Goal: Contribute content: Add original content to the website for others to see

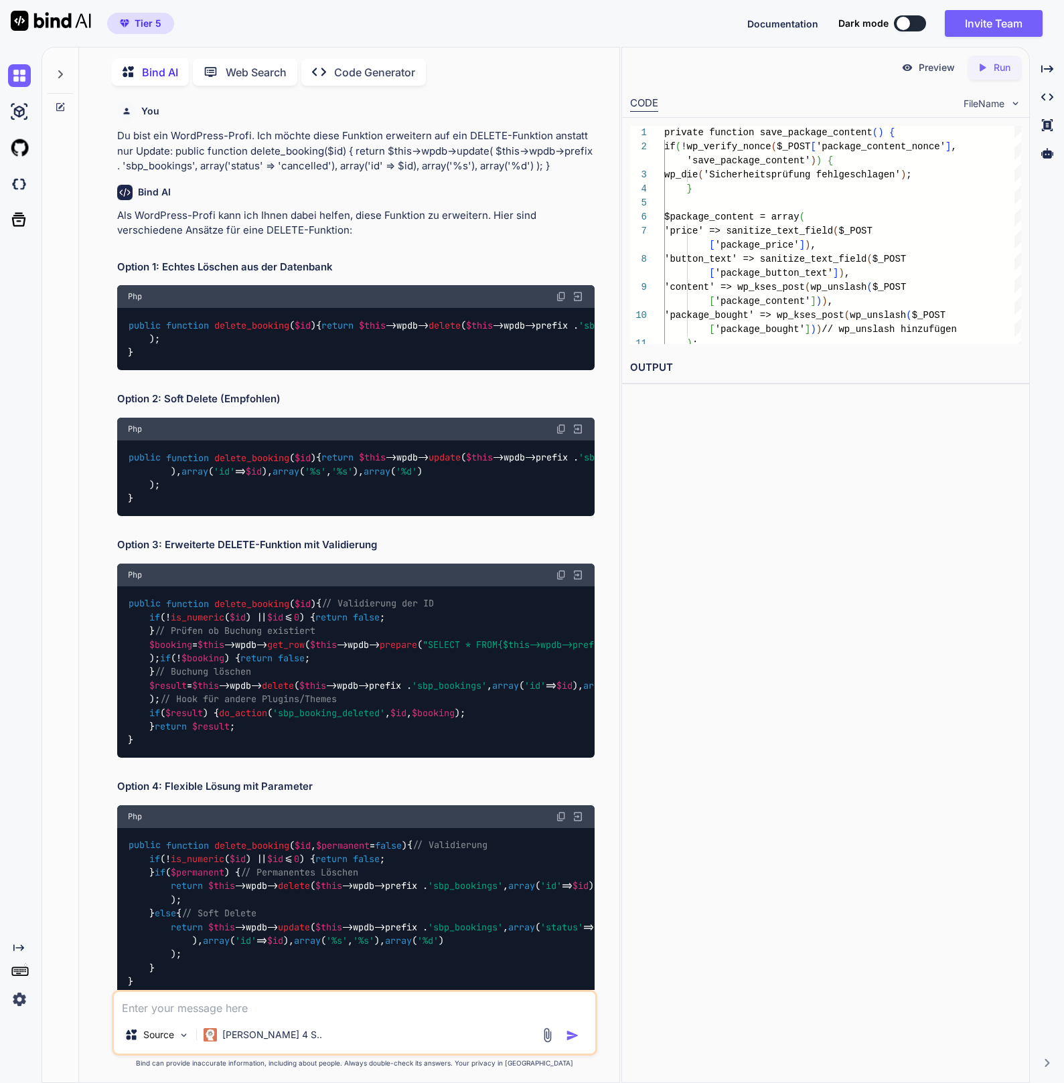
scroll to position [0, 7]
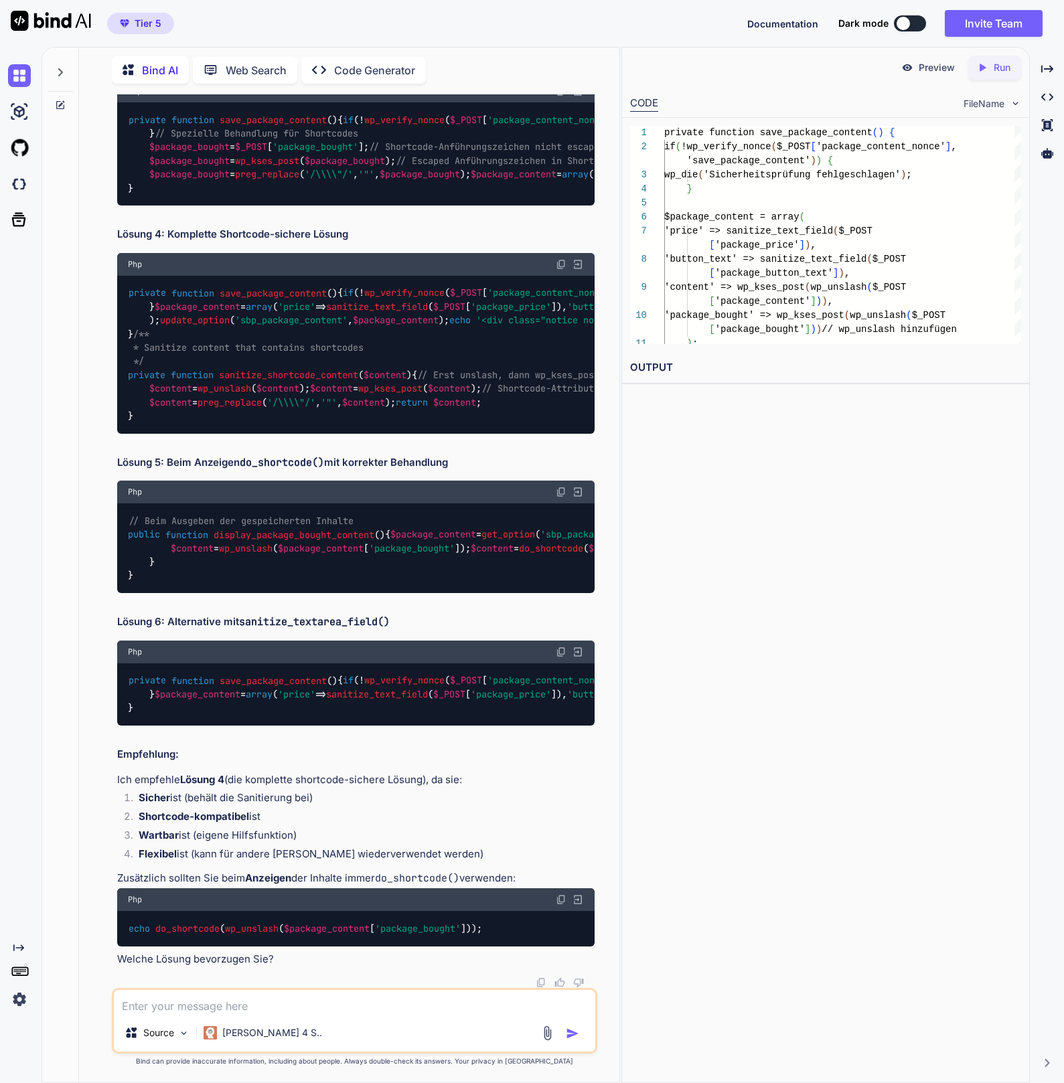
click at [78, 349] on div at bounding box center [60, 564] width 37 height 1037
click at [18, 118] on img at bounding box center [19, 111] width 23 height 23
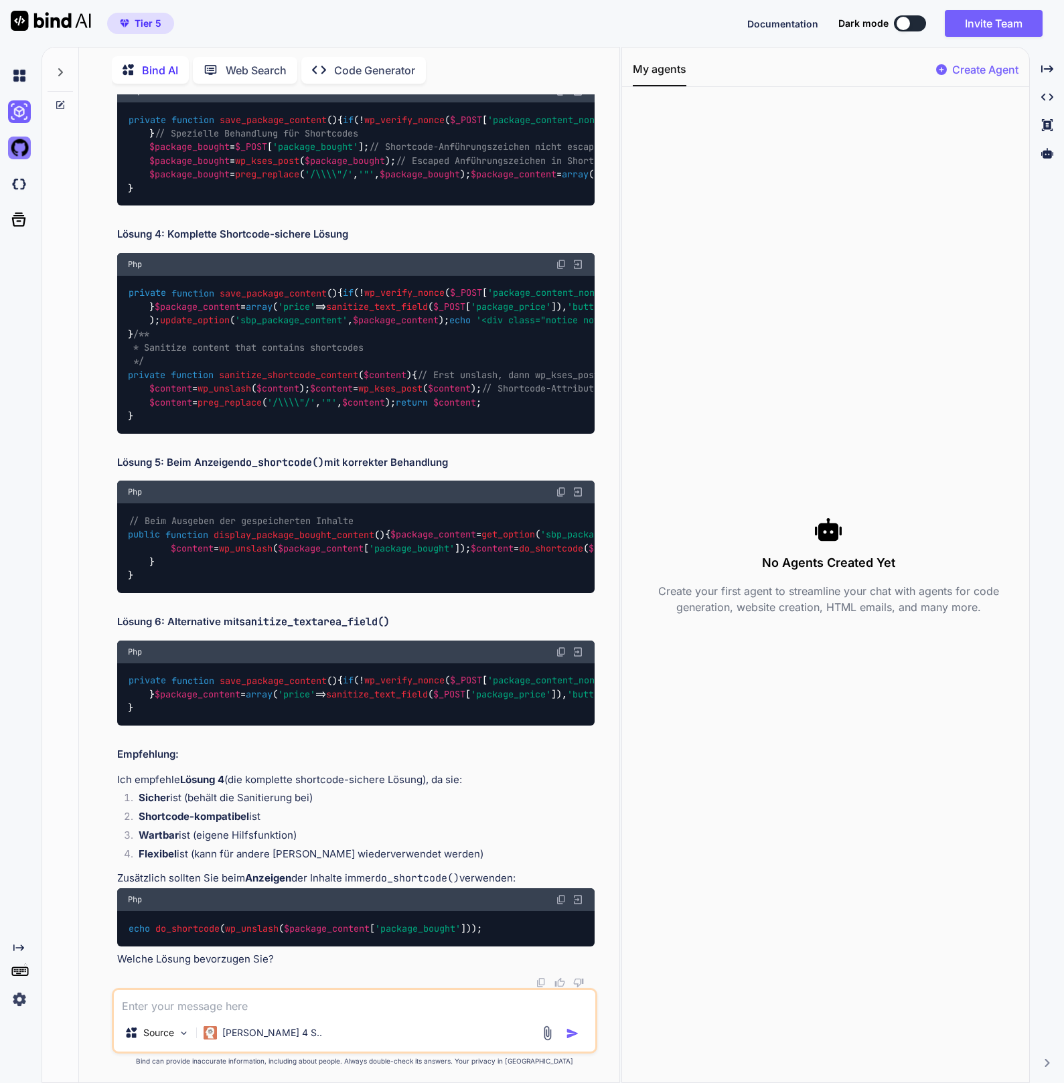
click at [17, 151] on img at bounding box center [19, 148] width 23 height 23
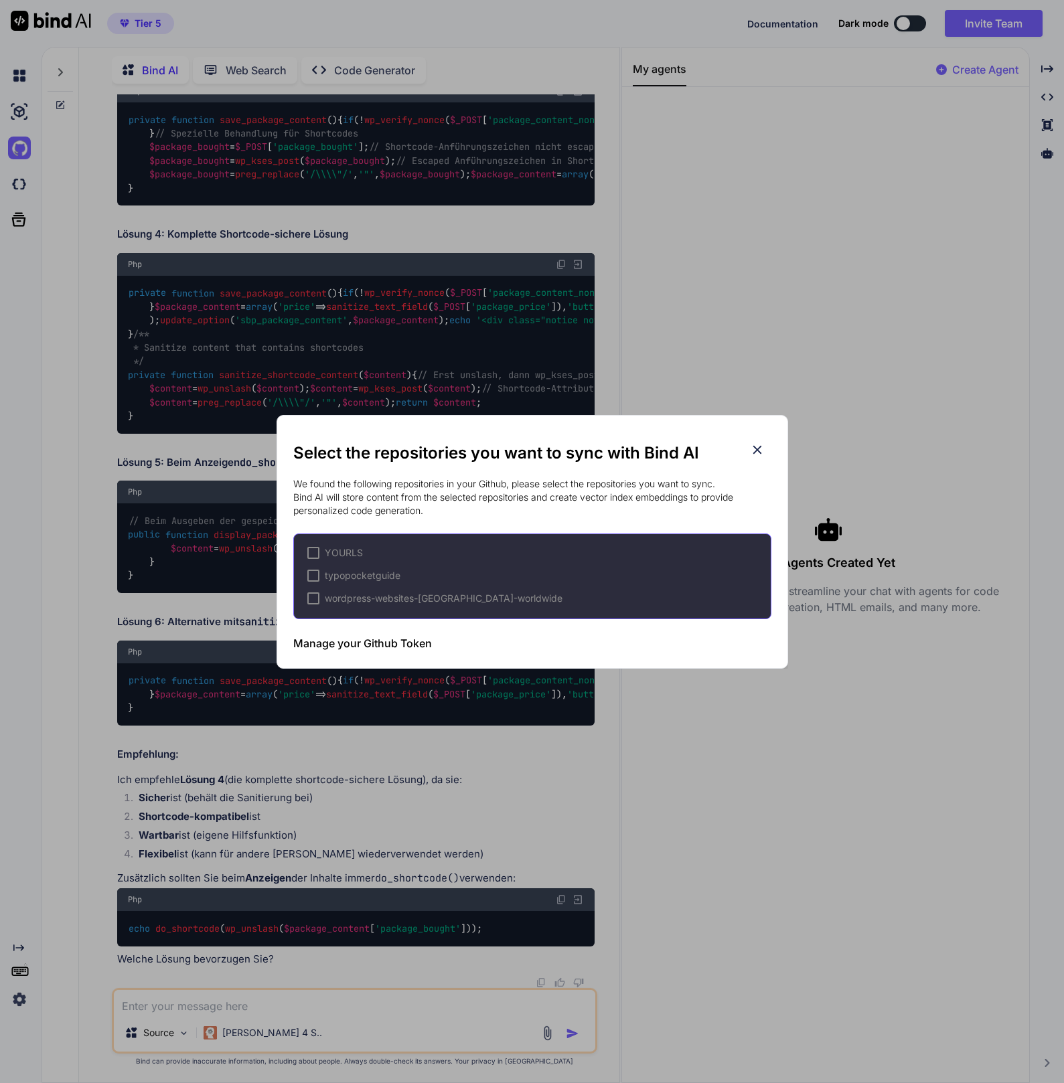
click at [24, 184] on div "Select the repositories you want to sync with Bind AI We found the following re…" at bounding box center [532, 541] width 1064 height 1083
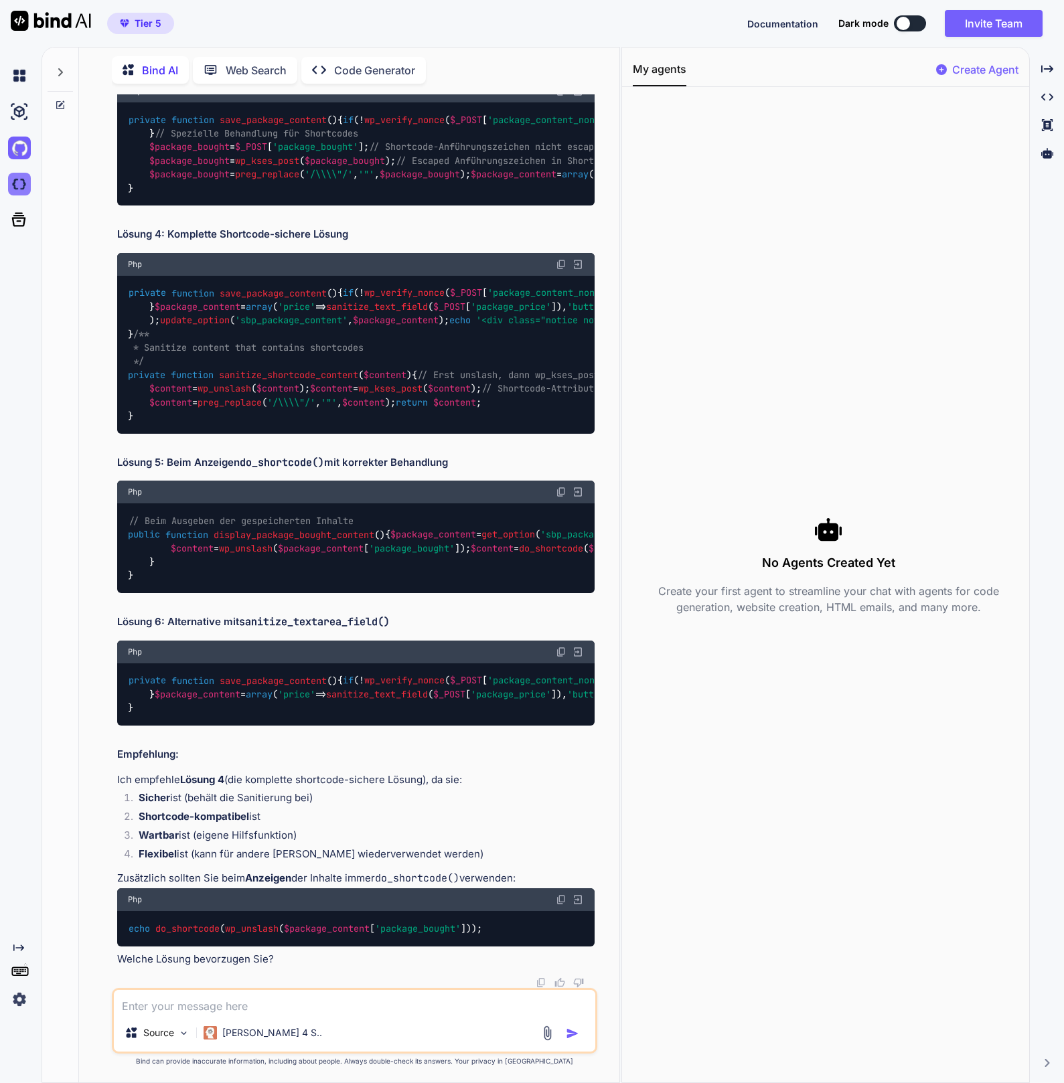
click at [25, 188] on img at bounding box center [19, 184] width 23 height 23
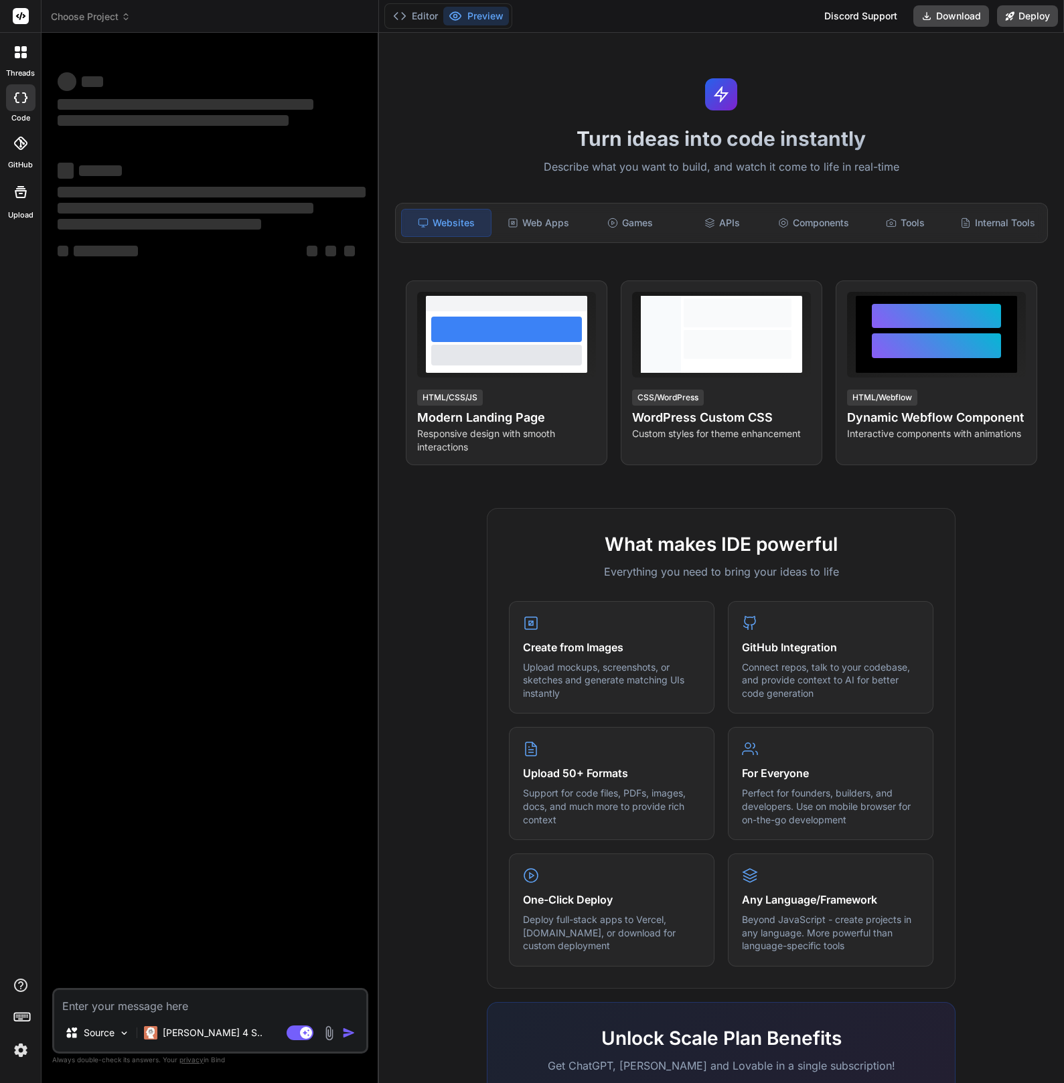
click at [108, 19] on span "Choose Project" at bounding box center [91, 16] width 80 height 13
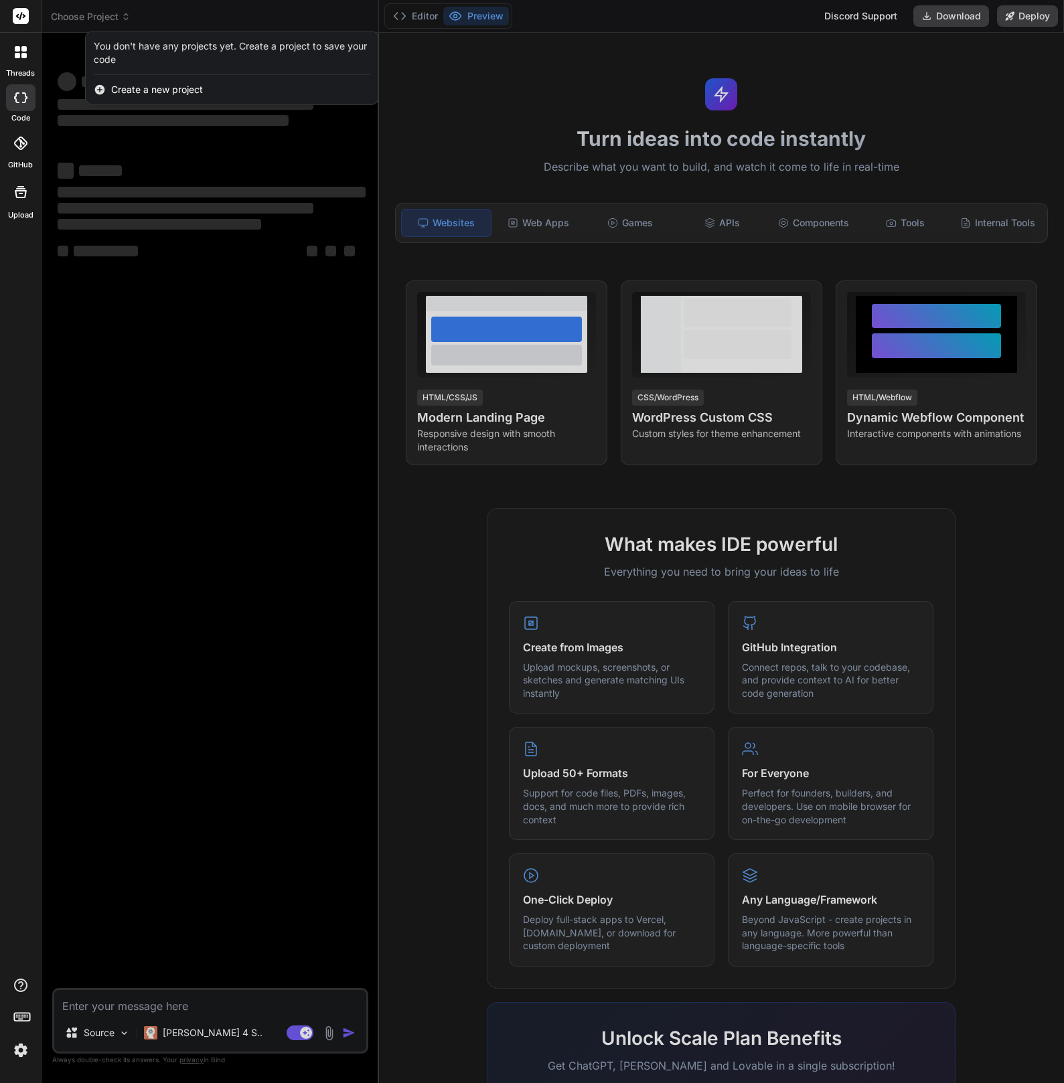
click at [179, 12] on div at bounding box center [532, 541] width 1064 height 1083
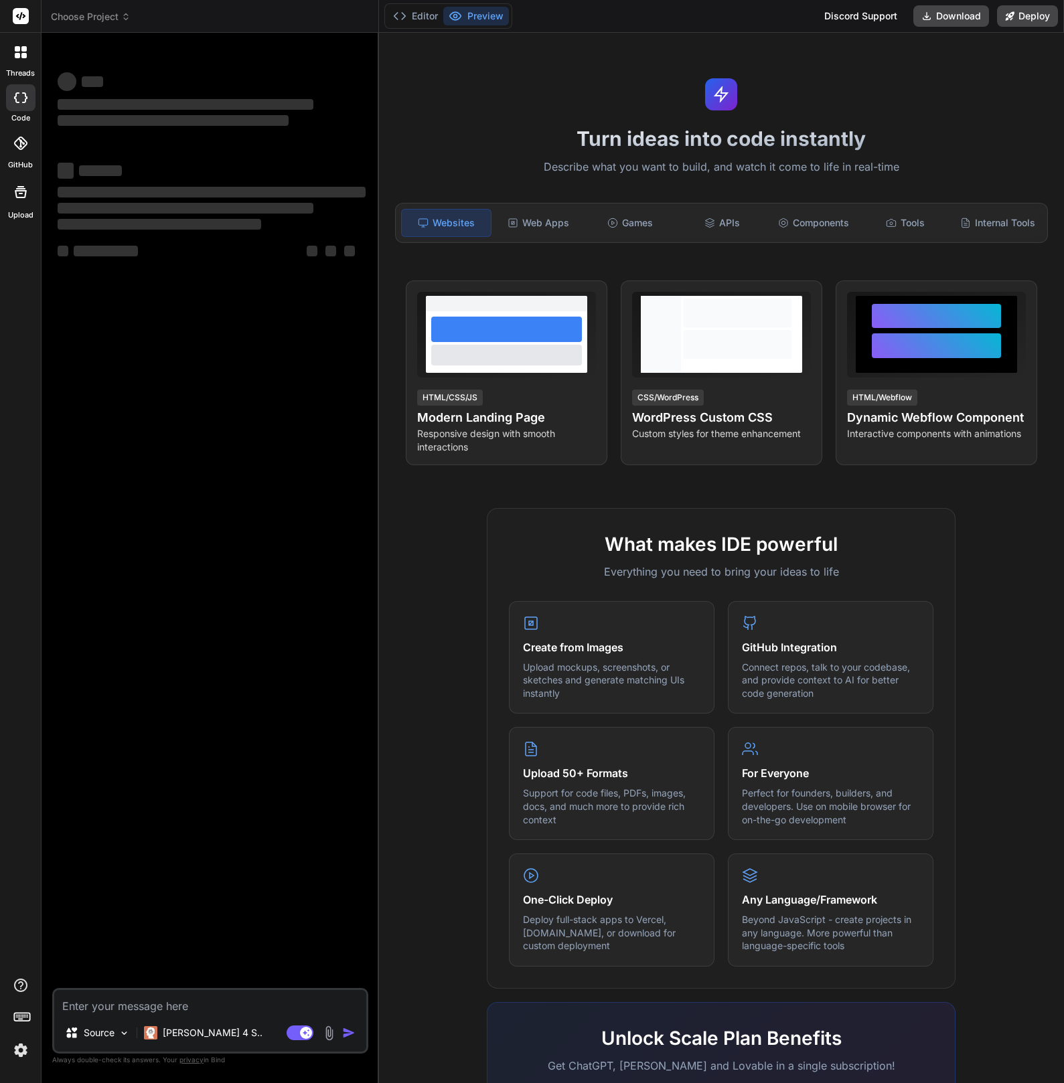
click at [108, 18] on span "Choose Project" at bounding box center [91, 16] width 80 height 13
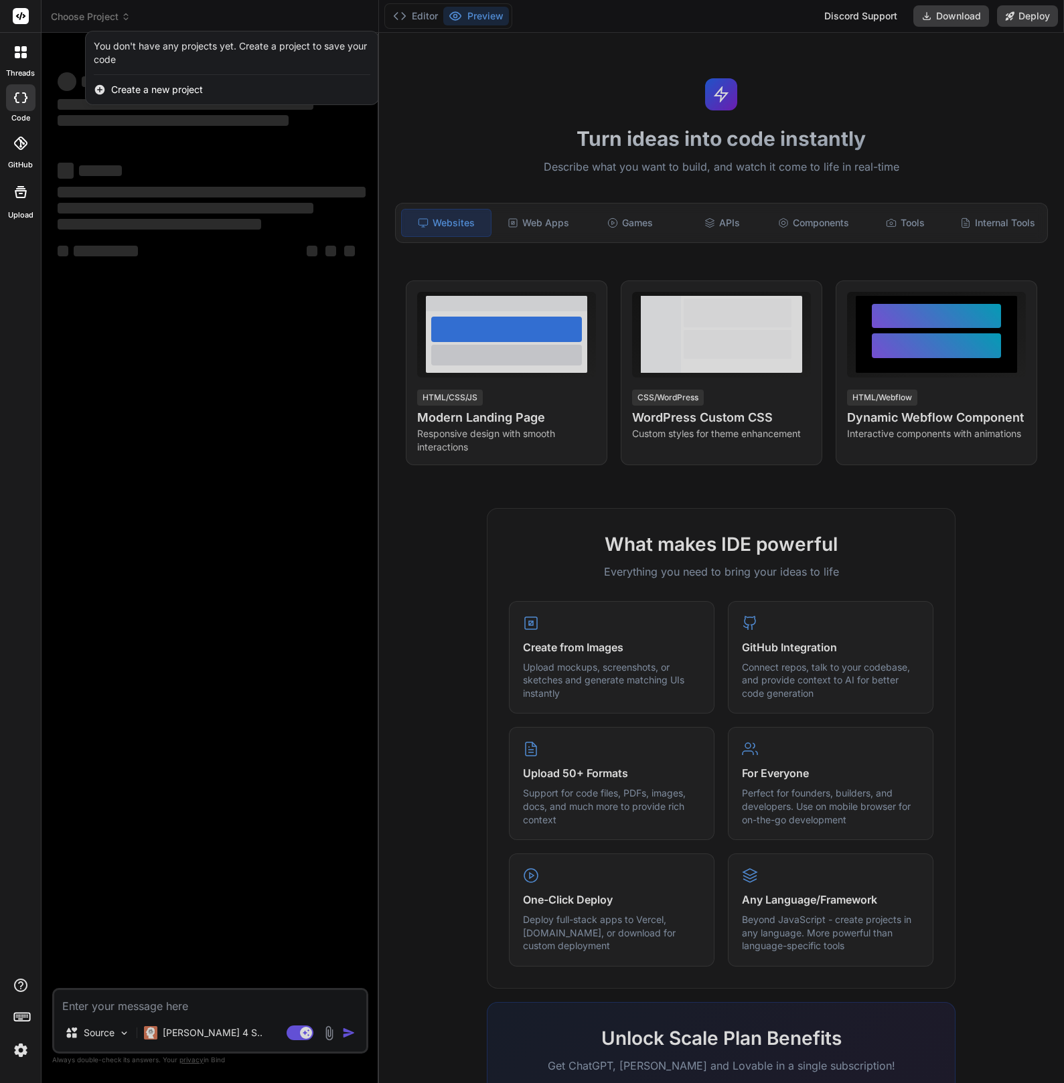
click at [137, 17] on div at bounding box center [532, 541] width 1064 height 1083
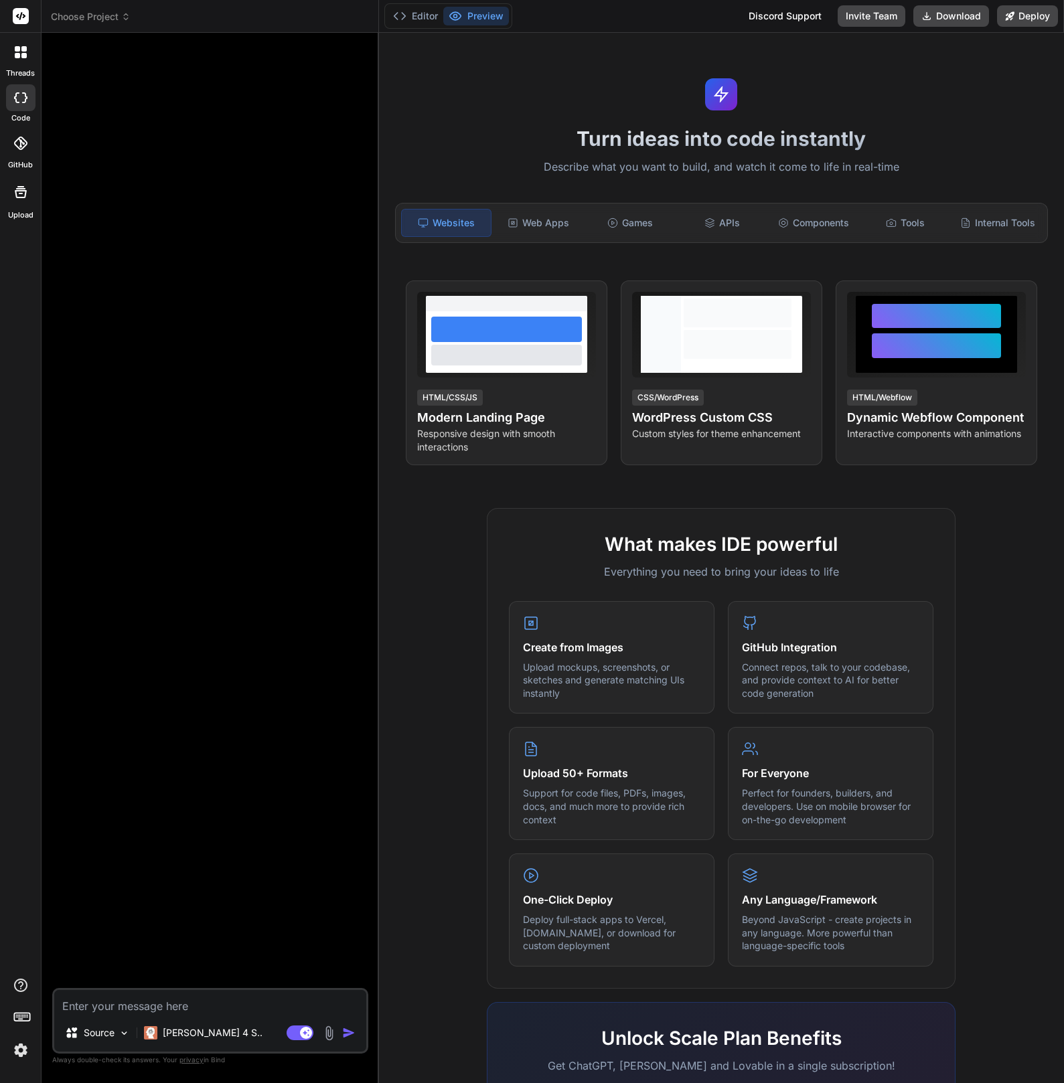
type textarea "x"
click at [102, 21] on span "Choose Project" at bounding box center [91, 16] width 80 height 13
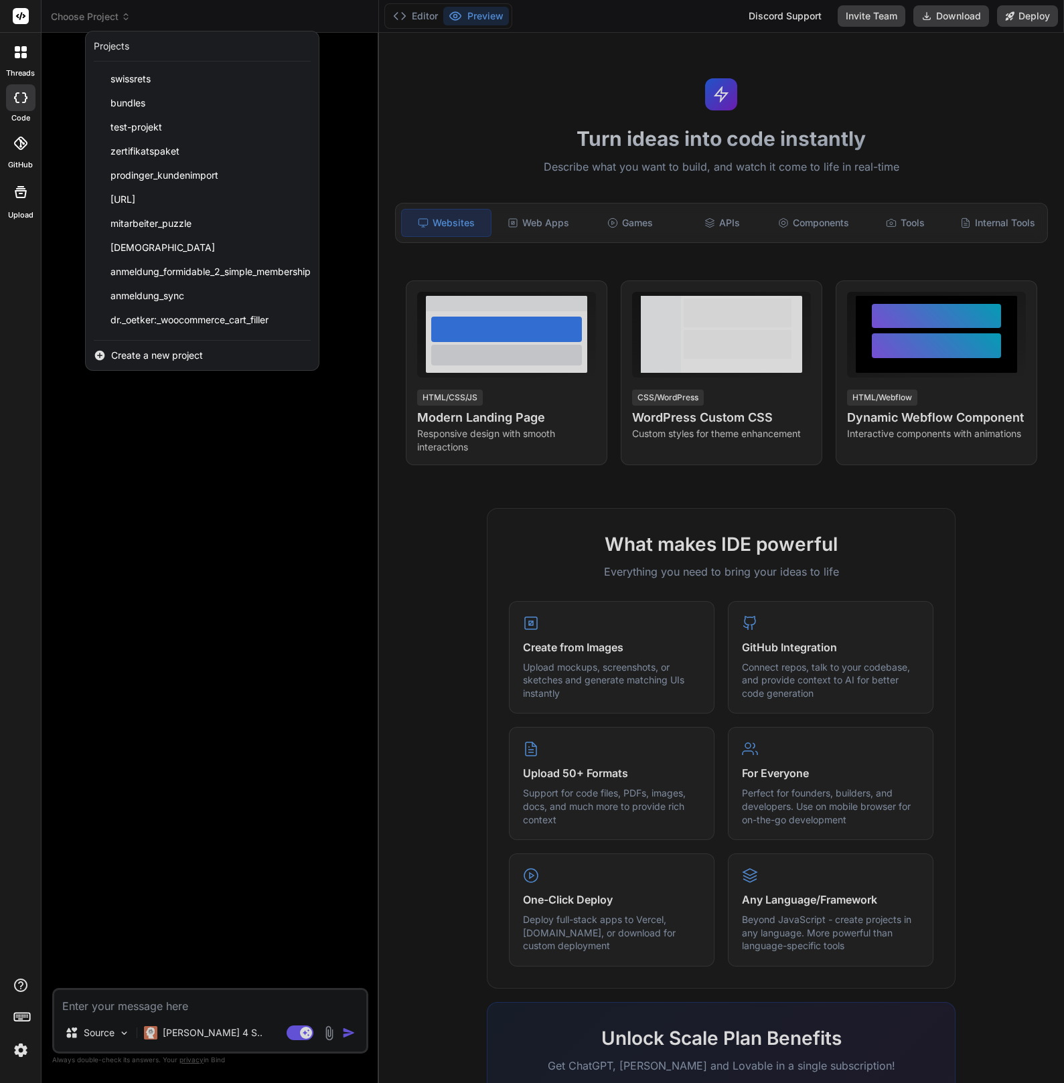
click at [254, 484] on div at bounding box center [532, 541] width 1064 height 1083
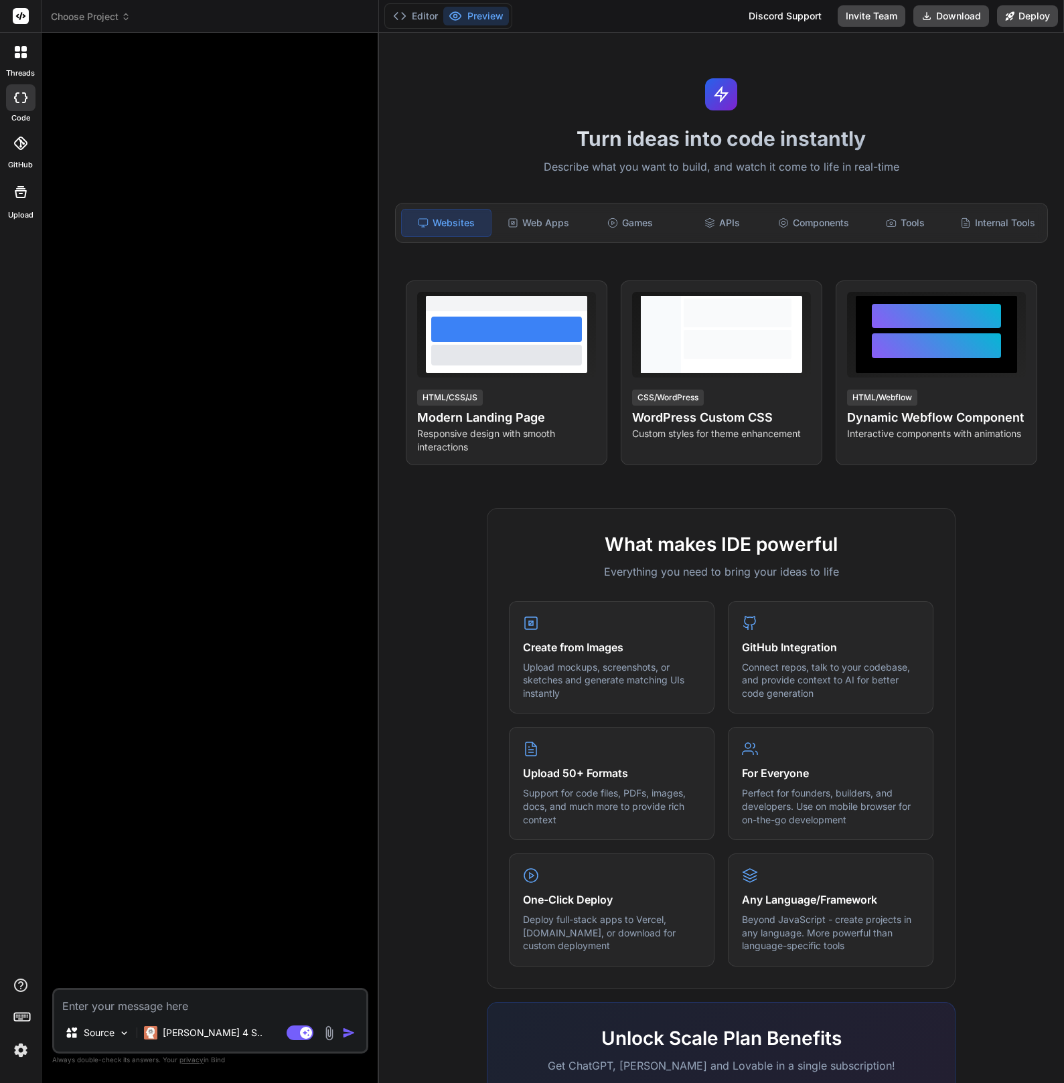
click at [27, 54] on div at bounding box center [21, 52] width 28 height 28
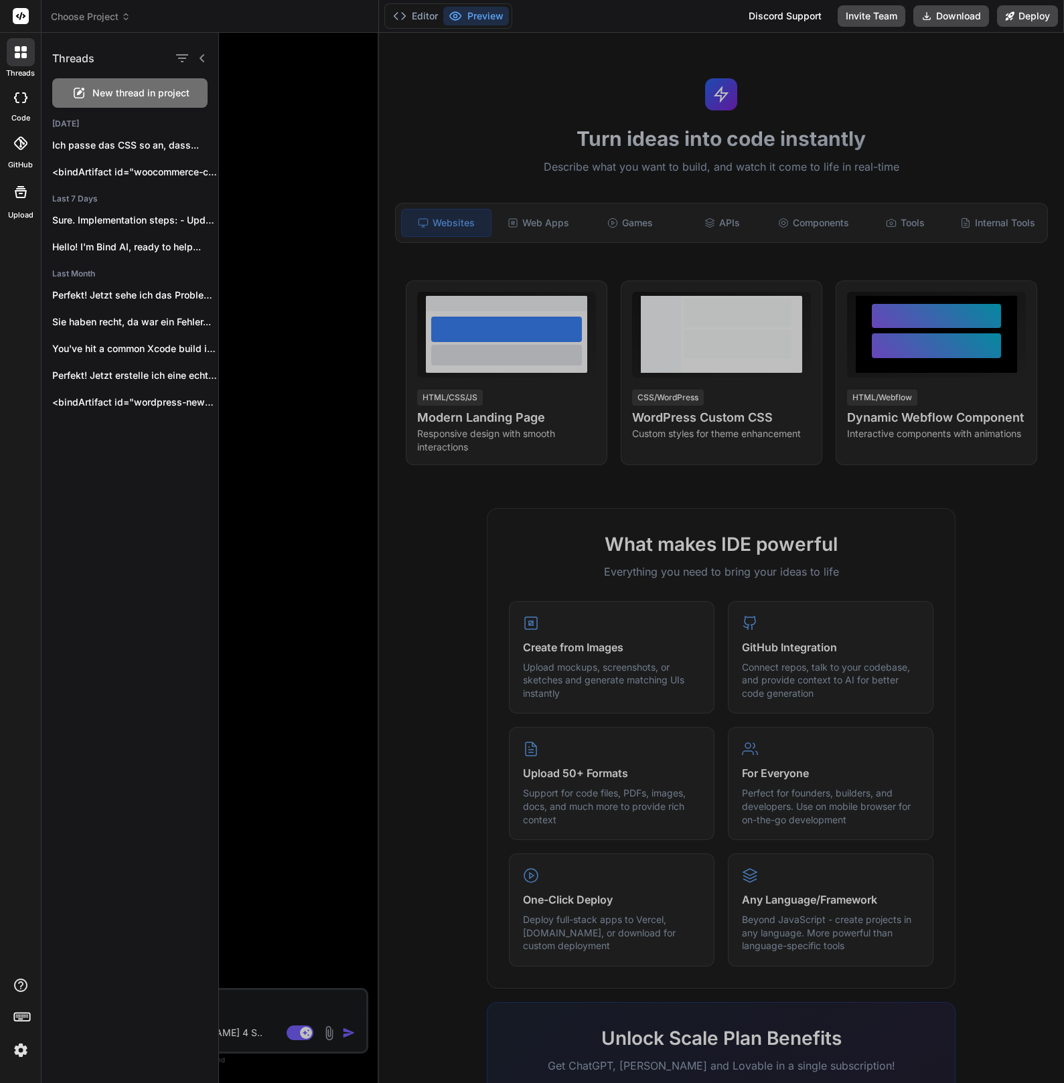
click at [312, 252] on div at bounding box center [641, 558] width 845 height 1050
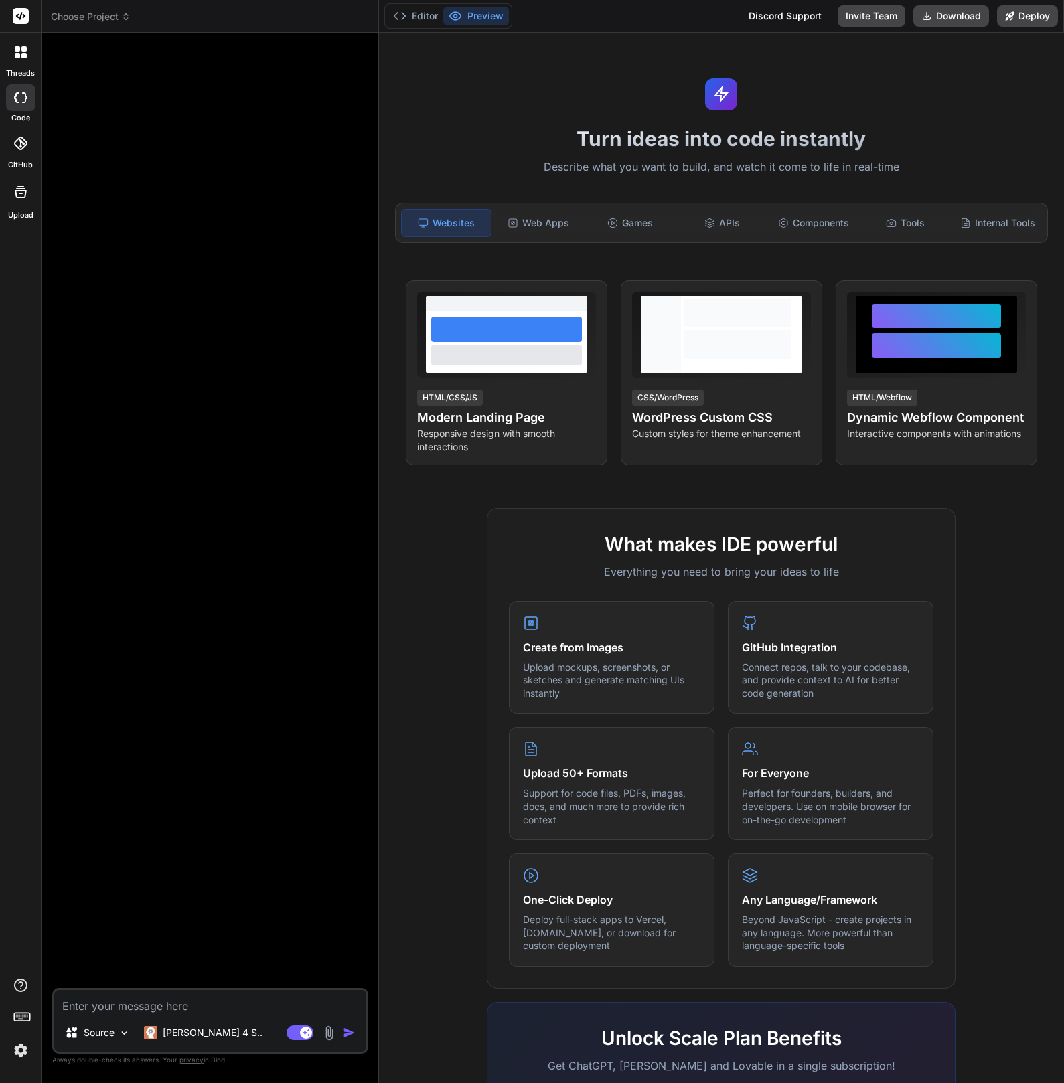
click at [105, 22] on span "Choose Project" at bounding box center [91, 16] width 80 height 13
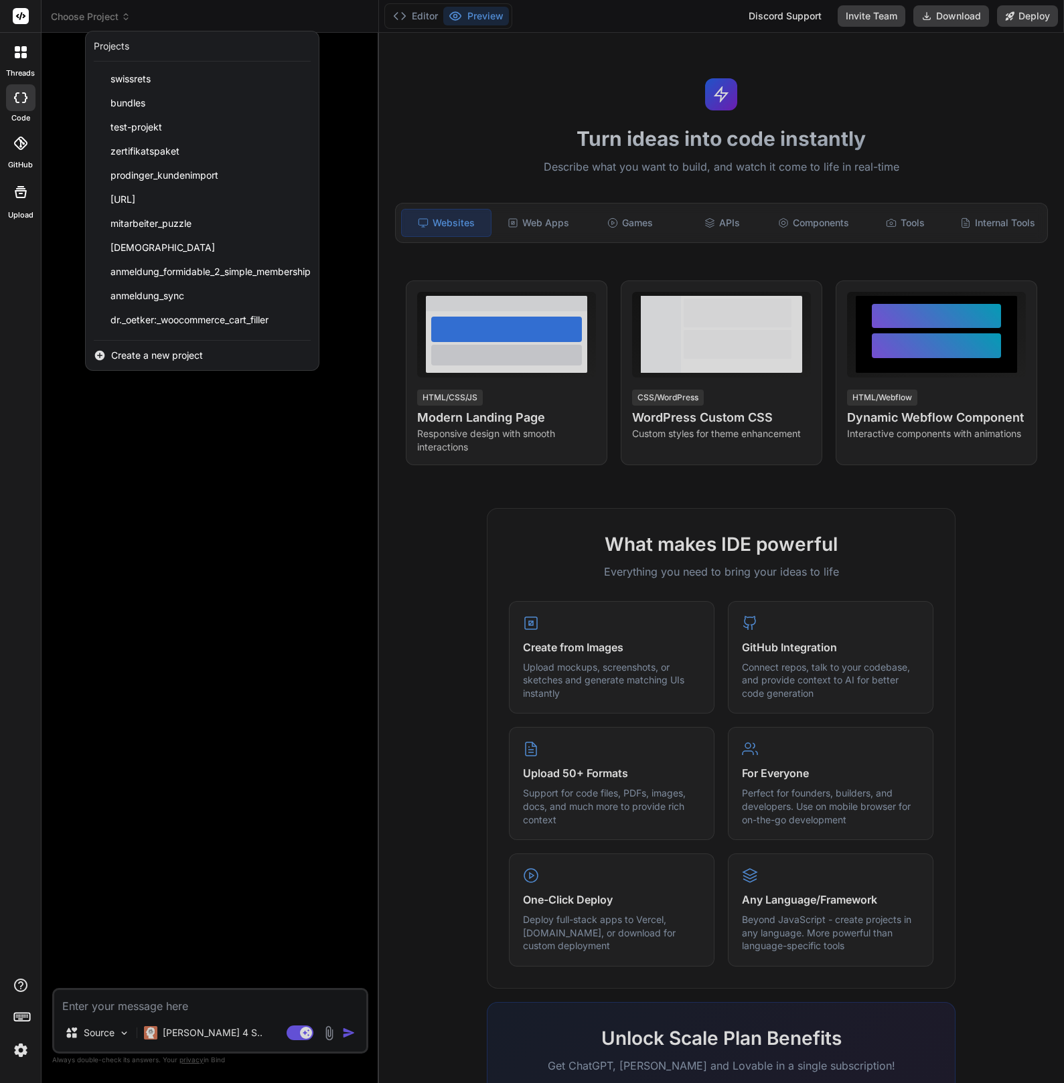
click at [152, 359] on span "Create a new project" at bounding box center [157, 355] width 92 height 13
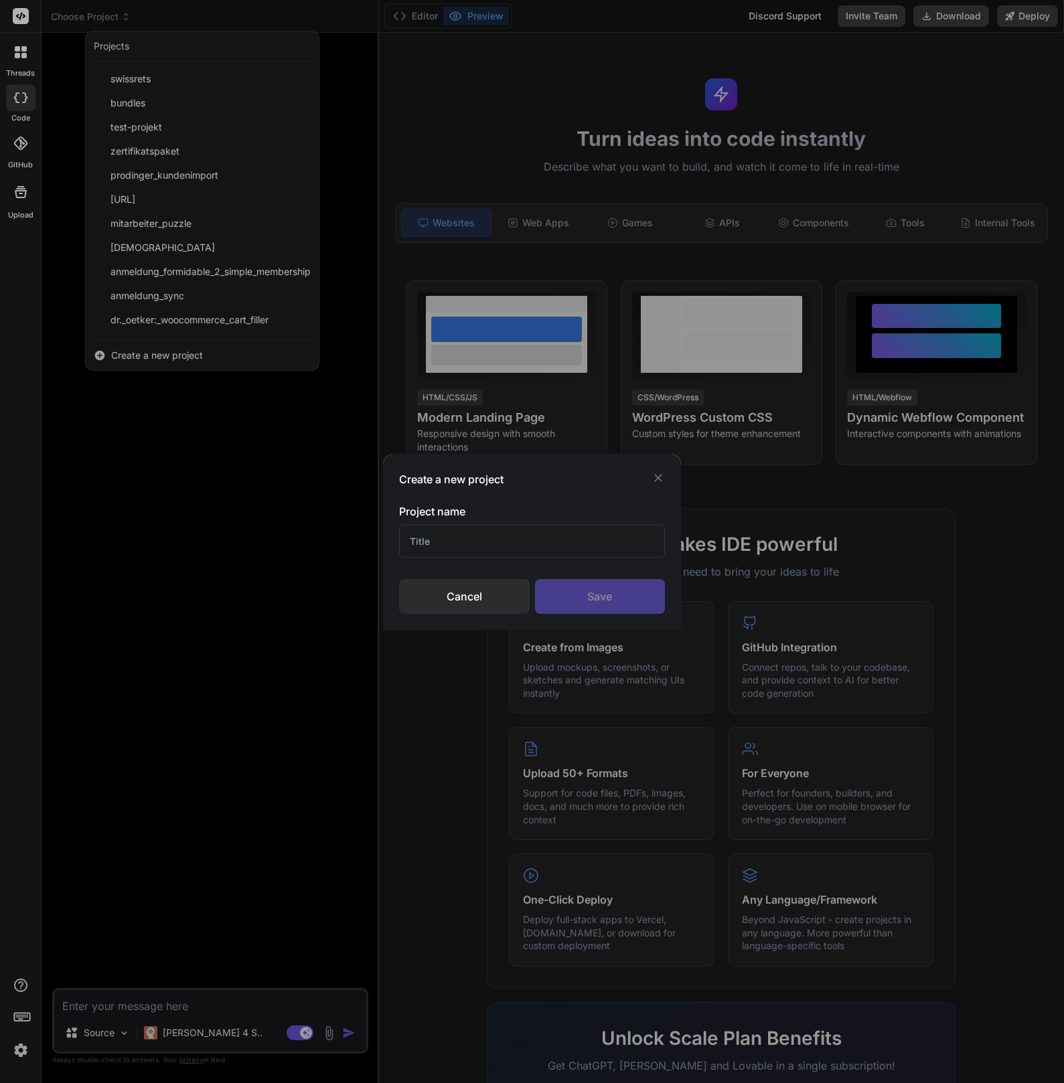
click at [454, 546] on input "text" at bounding box center [532, 541] width 266 height 33
type input "Youkidoc - PDF Exporter"
click at [595, 598] on div "Save" at bounding box center [600, 596] width 130 height 35
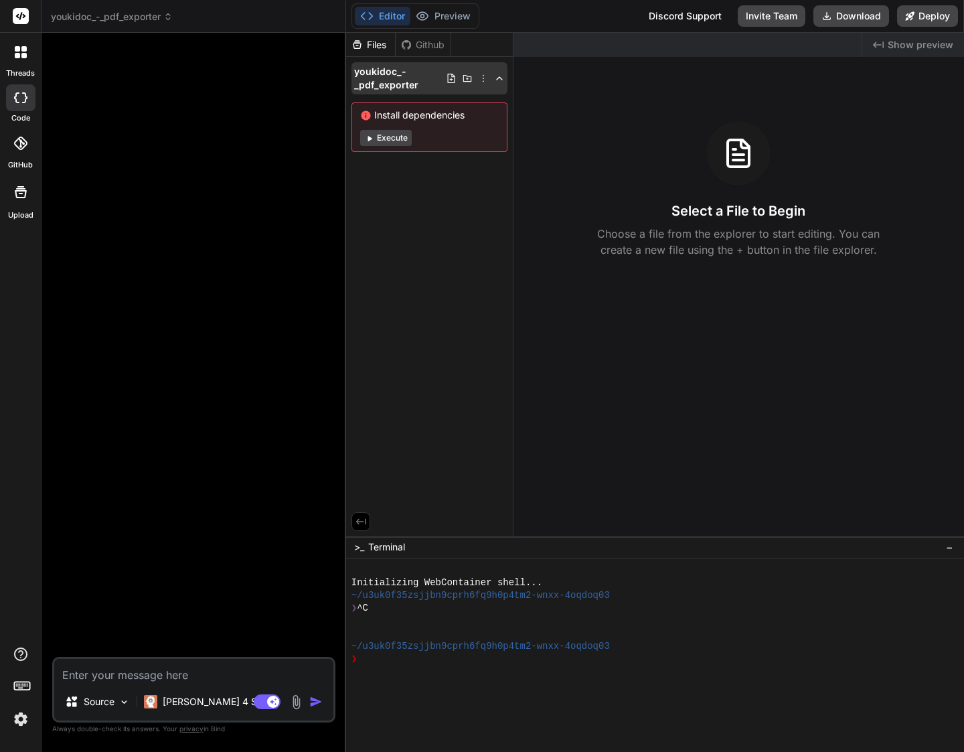
click at [484, 79] on icon at bounding box center [483, 78] width 11 height 11
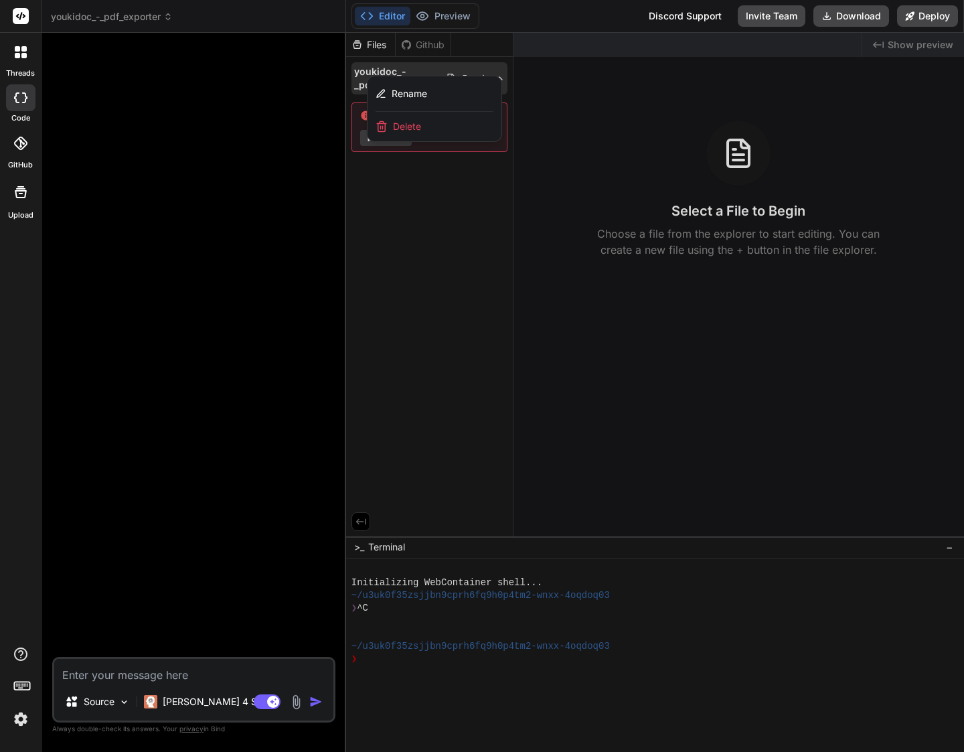
click at [461, 283] on div at bounding box center [655, 392] width 618 height 719
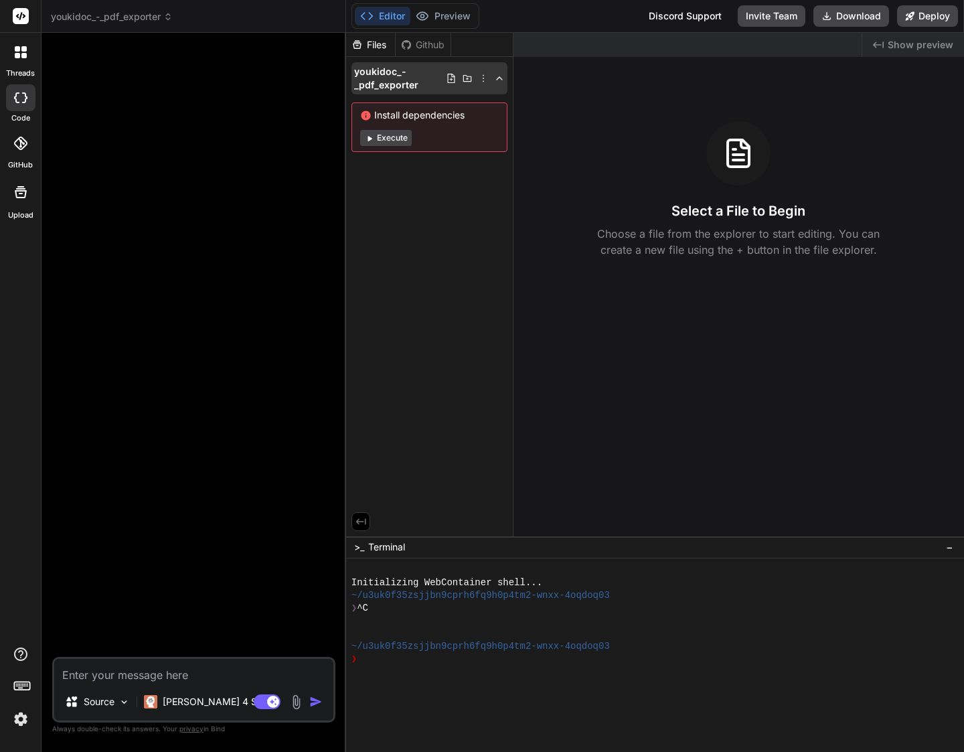
click at [384, 78] on span "youkidoc_-_pdf_exporter" at bounding box center [400, 78] width 92 height 27
click at [392, 73] on span "youkidoc_-_pdf_exporter" at bounding box center [400, 78] width 92 height 27
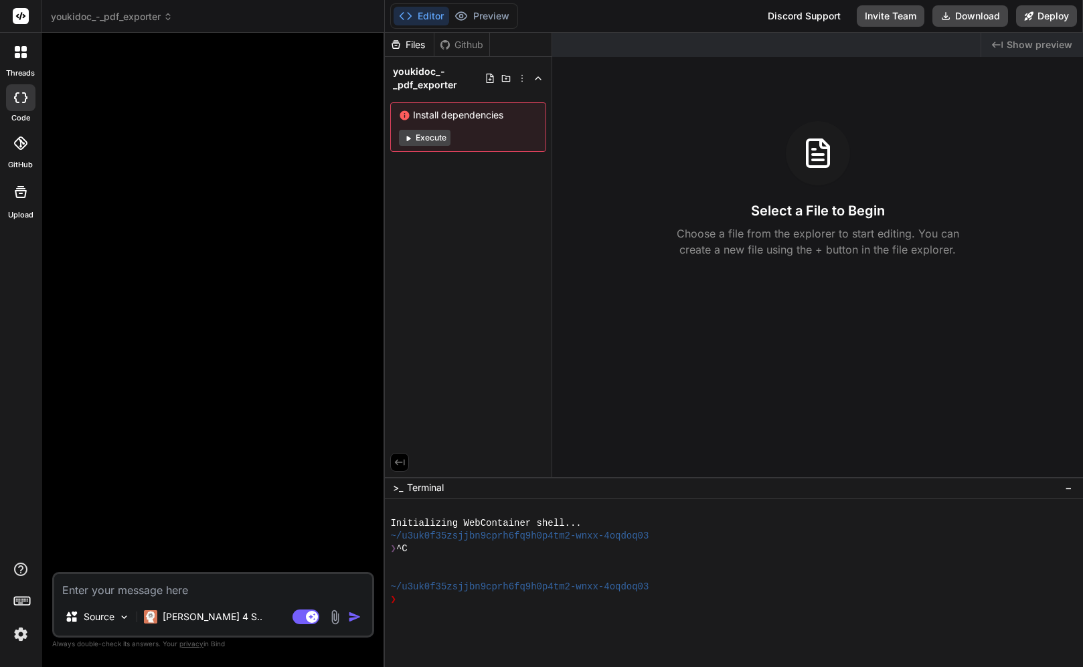
type textarea "x"
click at [83, 582] on textarea at bounding box center [213, 586] width 318 height 24
type textarea "I"
type textarea "x"
type textarea "Ic"
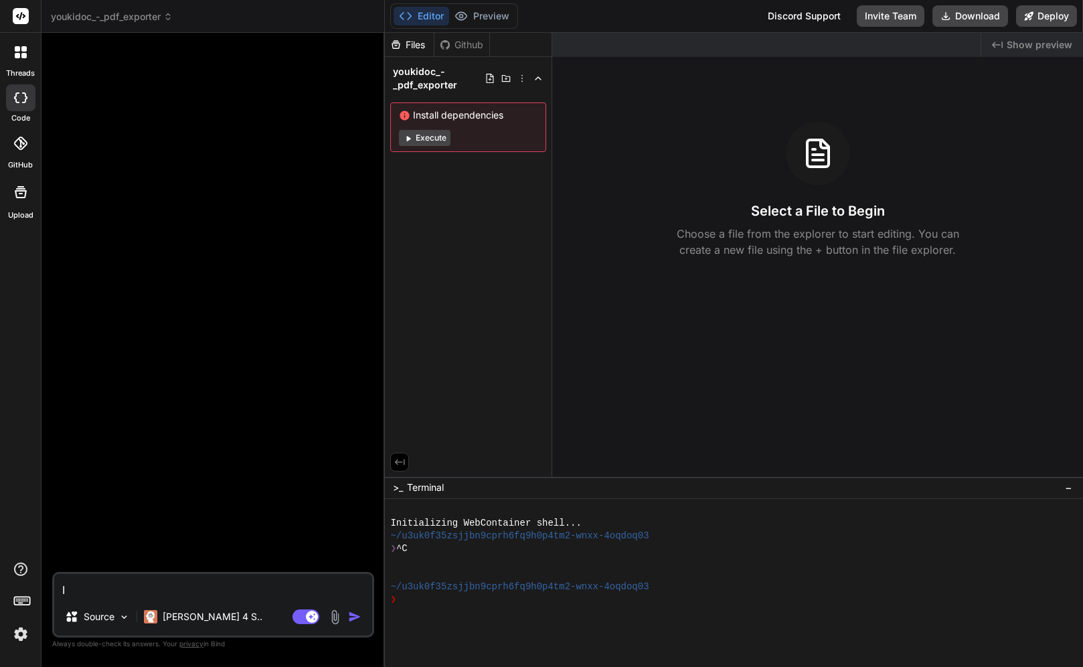
type textarea "x"
type textarea "Ich"
type textarea "x"
type textarea "Ich"
type textarea "x"
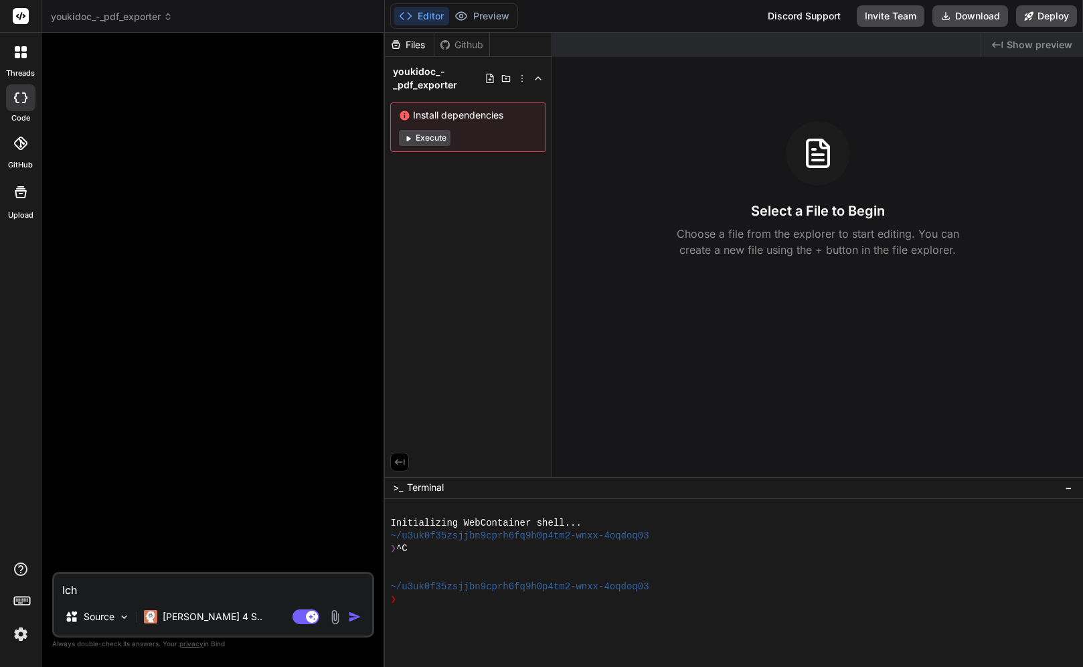
type textarea "Ich h"
type textarea "x"
type textarea "Ich ha"
type textarea "x"
type textarea "Ich hab"
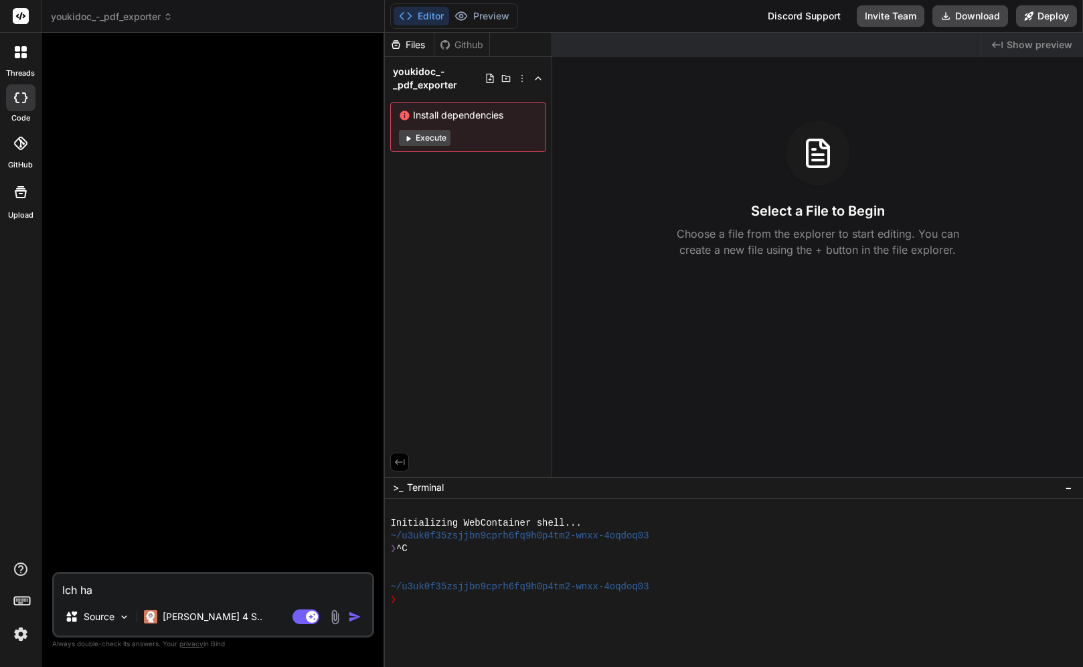
type textarea "x"
type textarea "Ich habe"
type textarea "x"
type textarea "Ich habe"
type textarea "x"
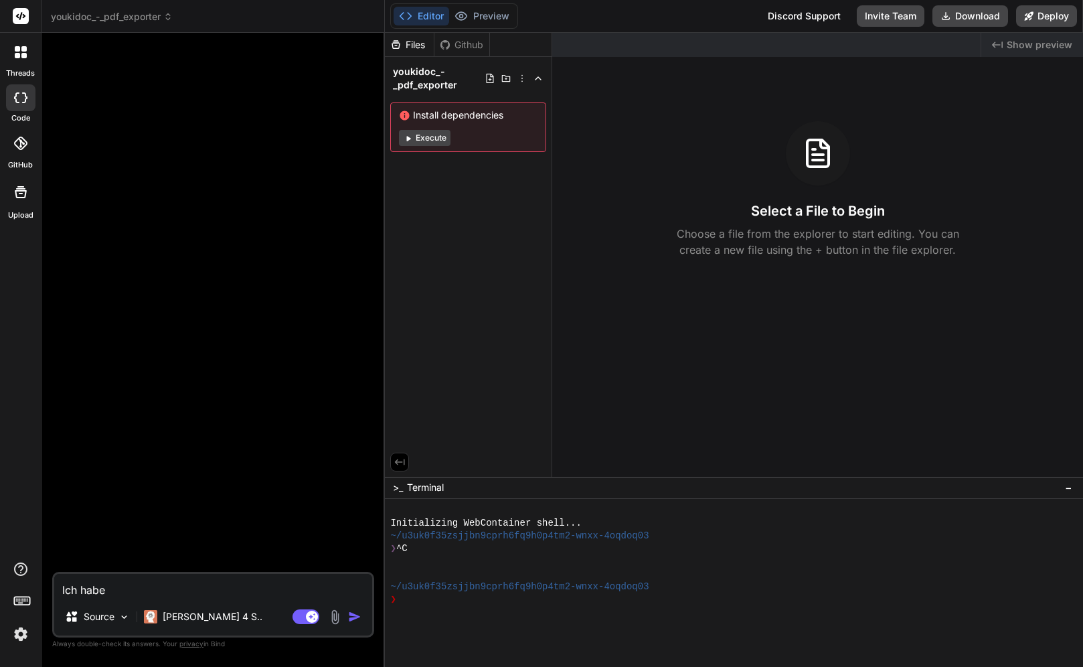
type textarea "x"
type textarea "D"
type textarea "x"
type textarea "Du"
type textarea "x"
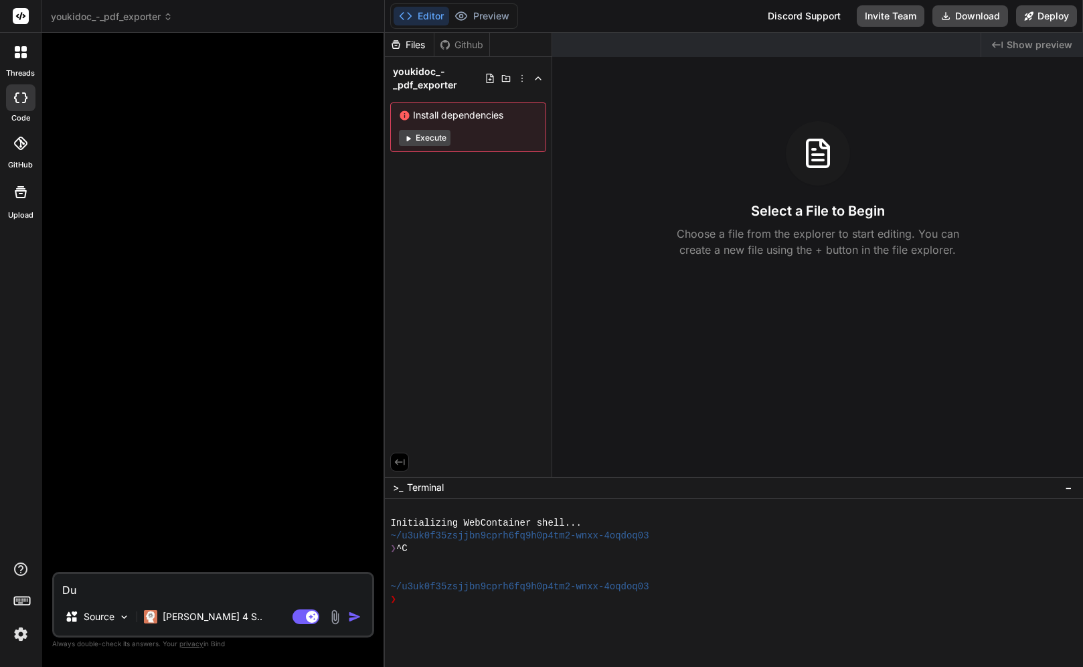
type textarea "Du"
type textarea "x"
type textarea "Du b"
type textarea "x"
type textarea "Du bi"
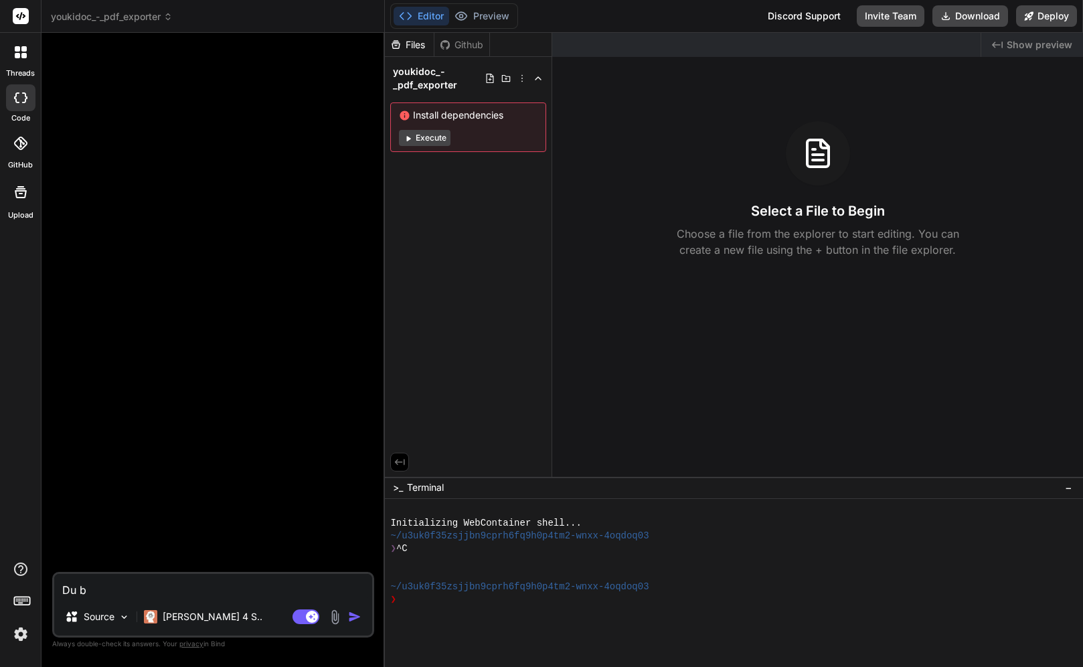
type textarea "x"
type textarea "Du bis"
type textarea "x"
type textarea "Du bist"
type textarea "x"
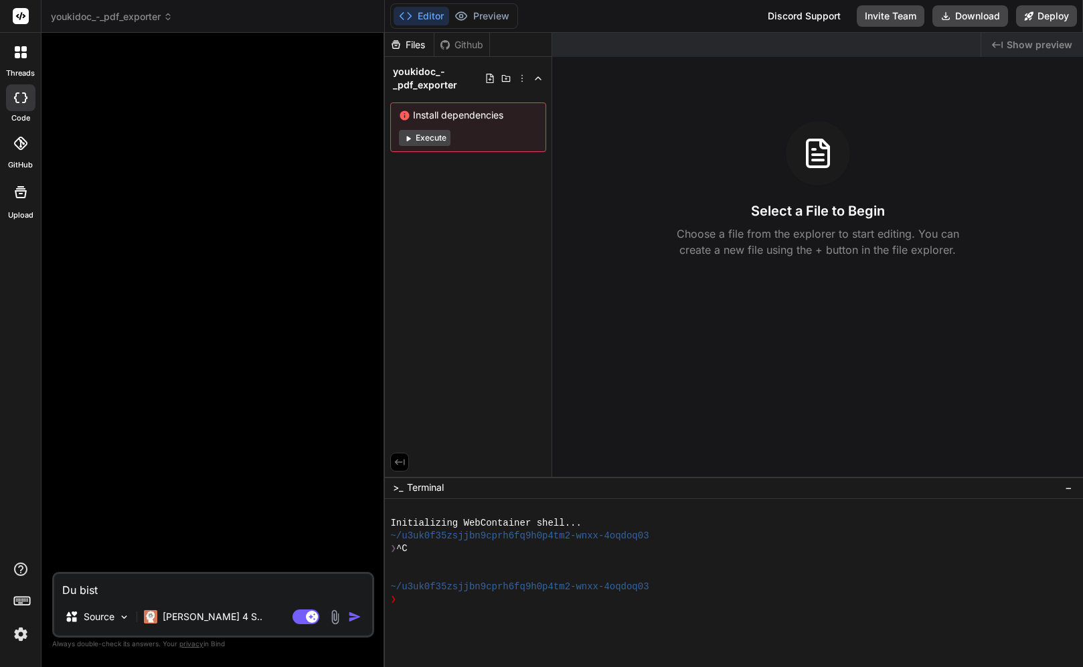
type textarea "Du bist"
type textarea "x"
type textarea "Du bist e"
type textarea "x"
type textarea "Du bist ei"
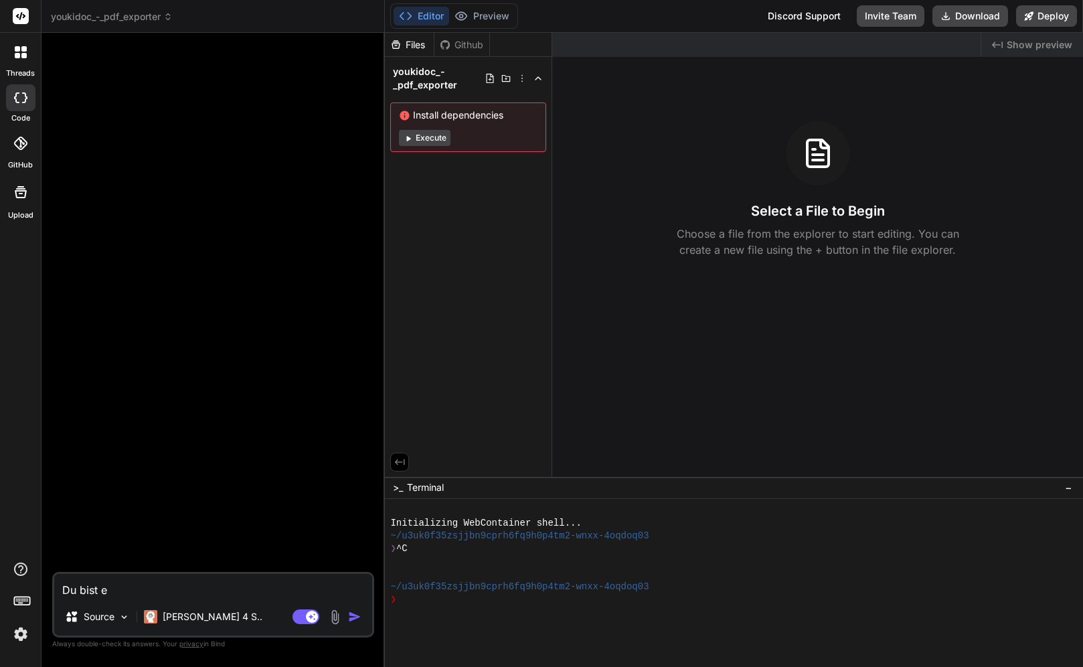
type textarea "x"
type textarea "Du bist ein"
type textarea "x"
type textarea "Du bist ein"
type textarea "x"
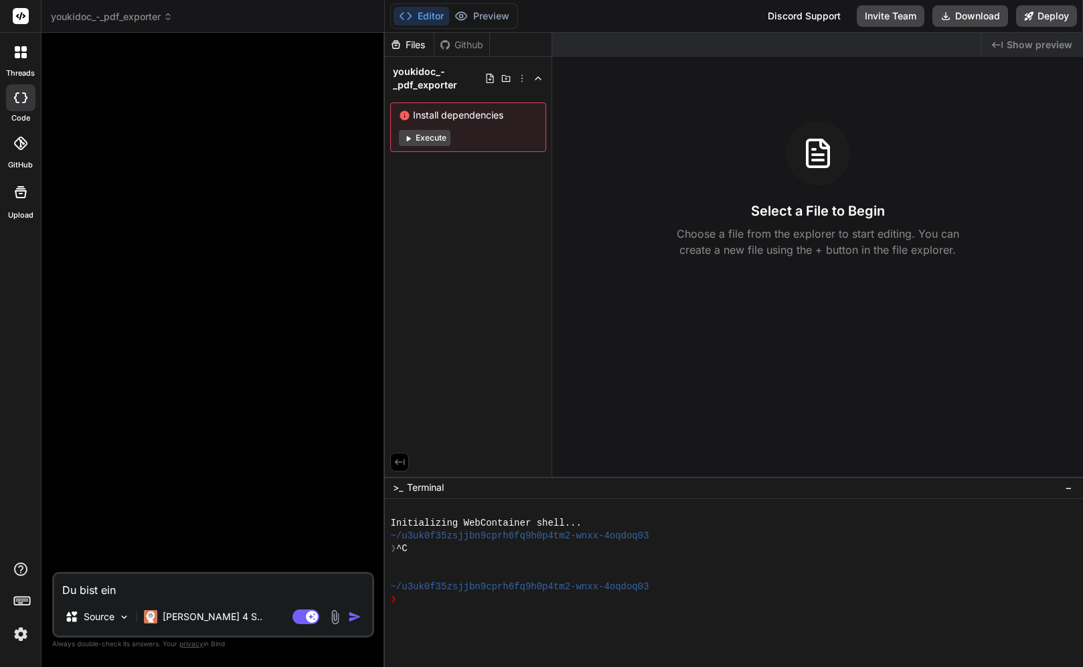
type textarea "Du bist ein W"
type textarea "x"
type textarea "Du bist ein Wo"
type textarea "x"
type textarea "Du bist ein Wor"
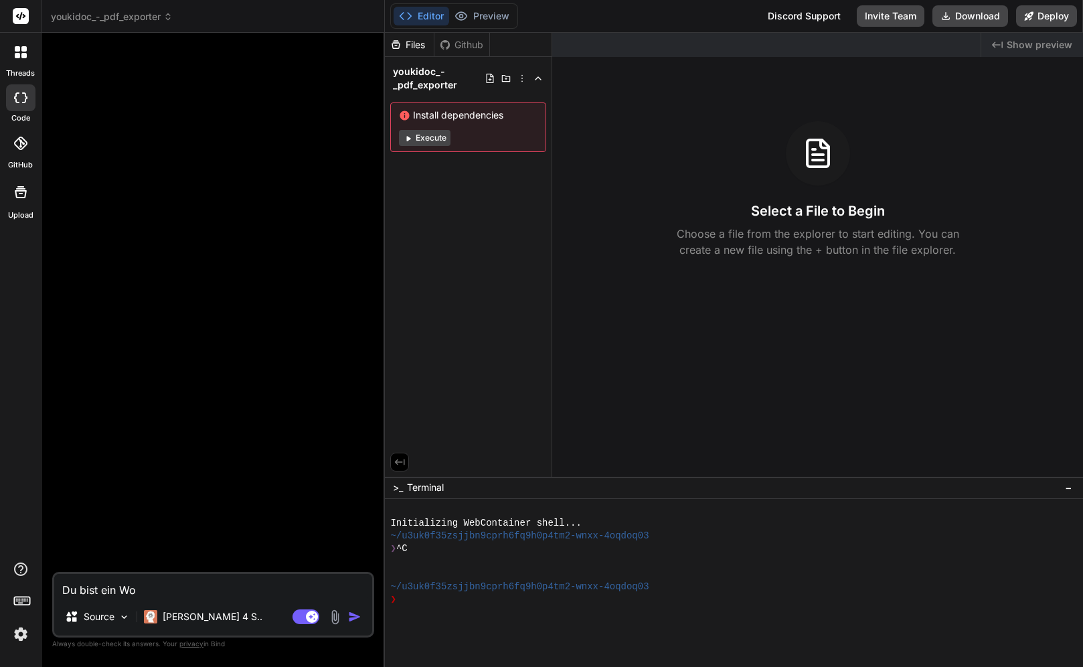
type textarea "x"
type textarea "Du bist ein Word"
type textarea "x"
type textarea "Du bist ein WordP"
type textarea "x"
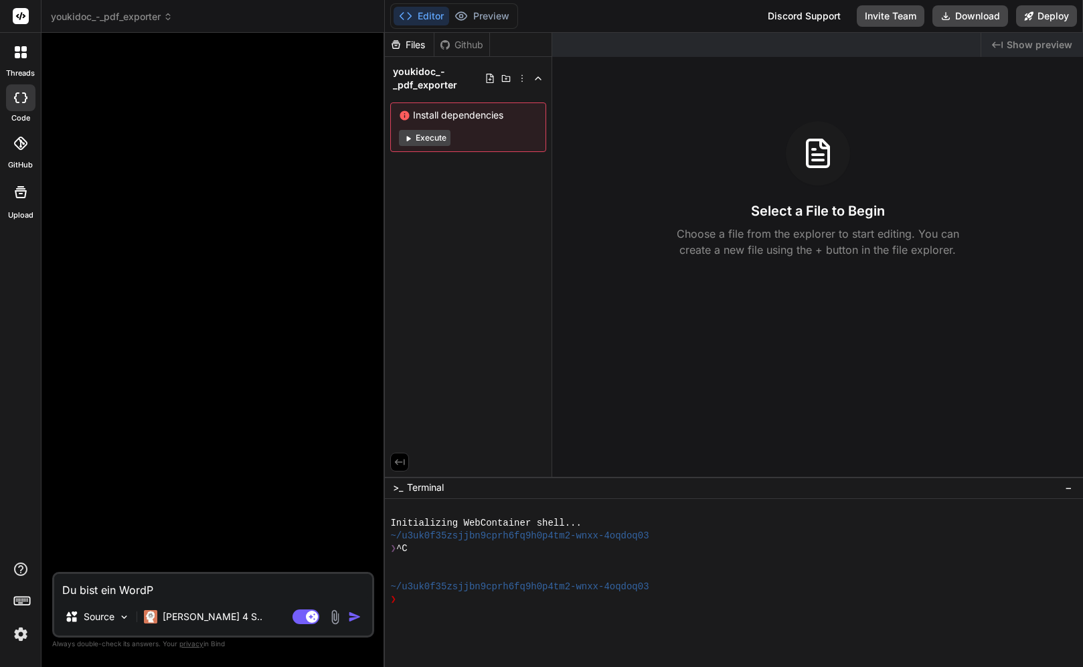
type textarea "Du bist ein WordPr"
type textarea "x"
type textarea "Du bist ein WordPre"
type textarea "x"
type textarea "Du bist ein WordPres"
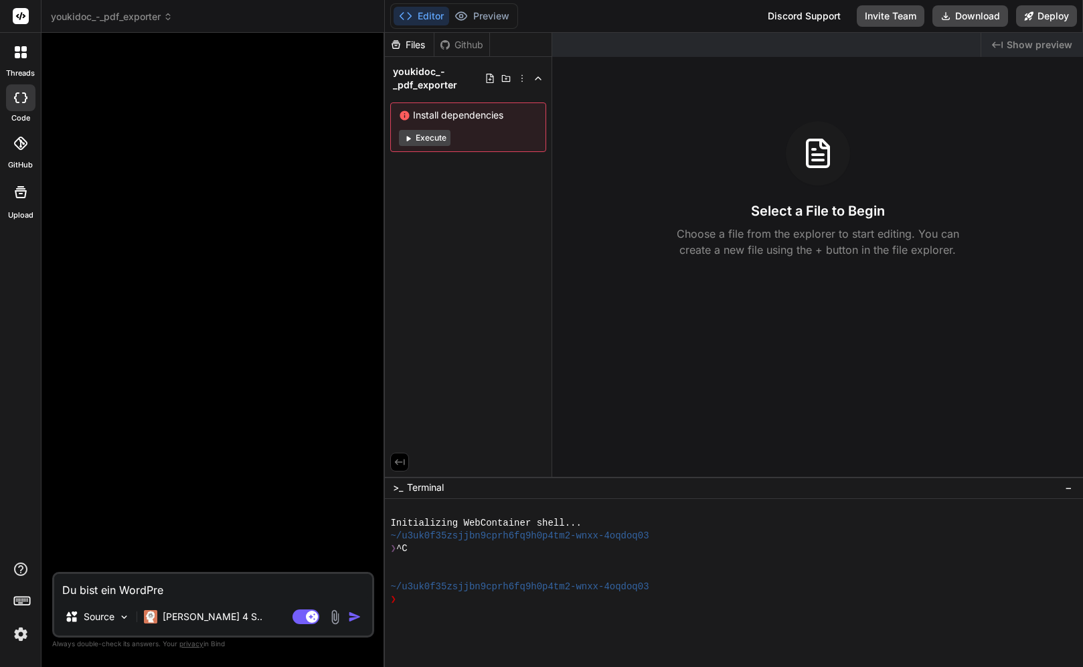
type textarea "x"
type textarea "Du bist ein WordPress"
type textarea "x"
type textarea "Du bist ein WordPress-"
type textarea "x"
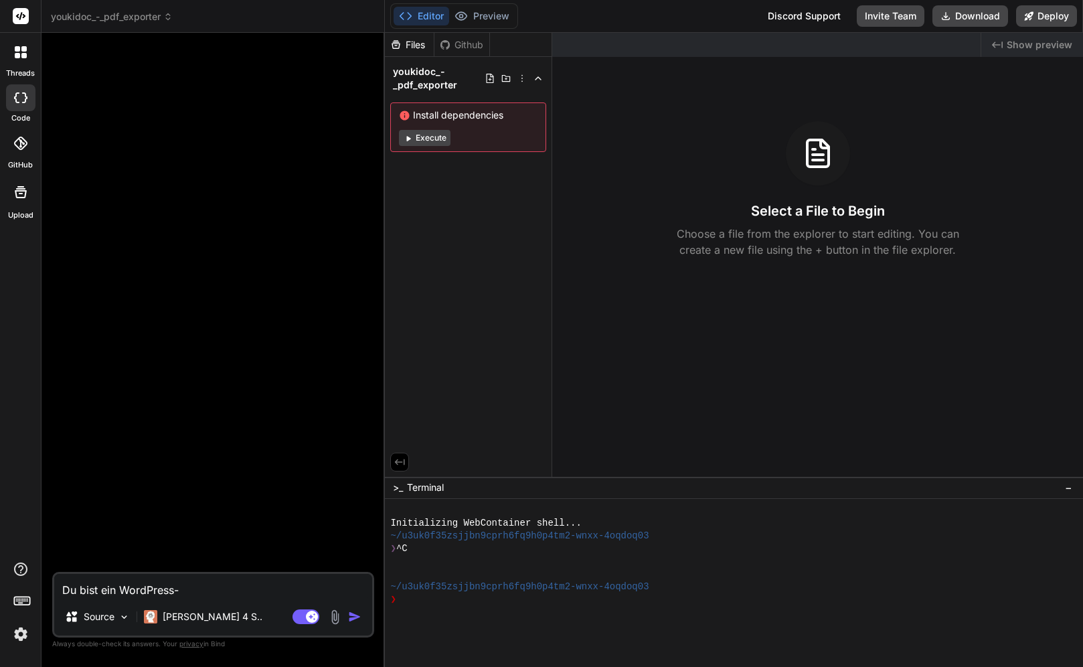
type textarea "Du bist ein WordPress-P"
type textarea "x"
type textarea "Du bist ein WordPress-Pr"
type textarea "x"
type textarea "Du bist ein WordPress-Pro"
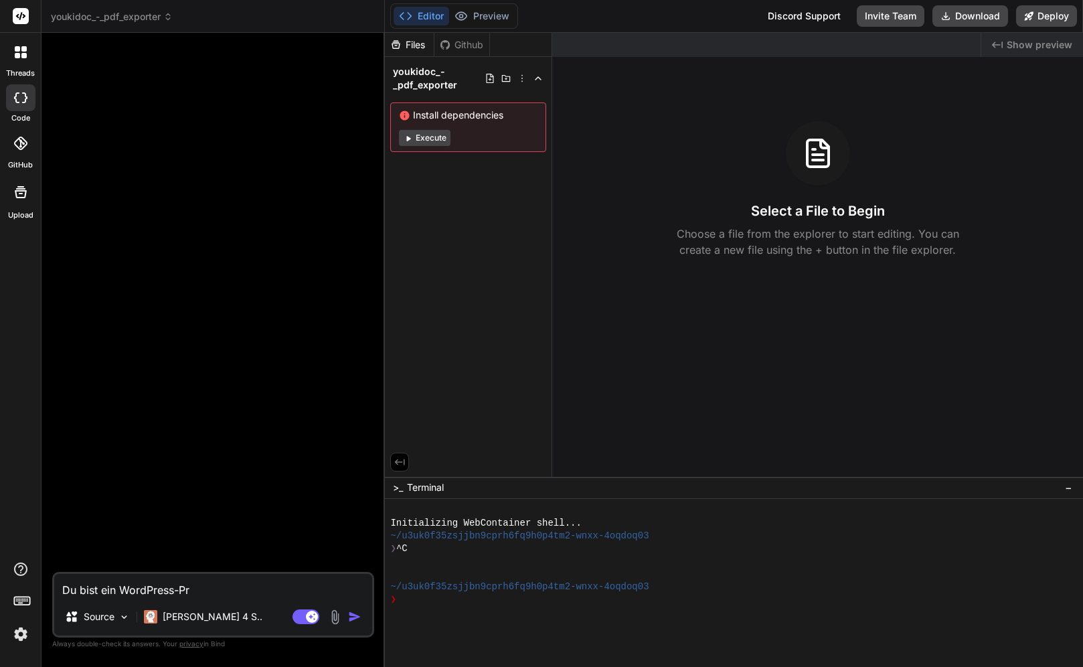
type textarea "x"
type textarea "Du bist ein WordPress-Prof"
type textarea "x"
type textarea "Du bist ein WordPress-Profi"
type textarea "x"
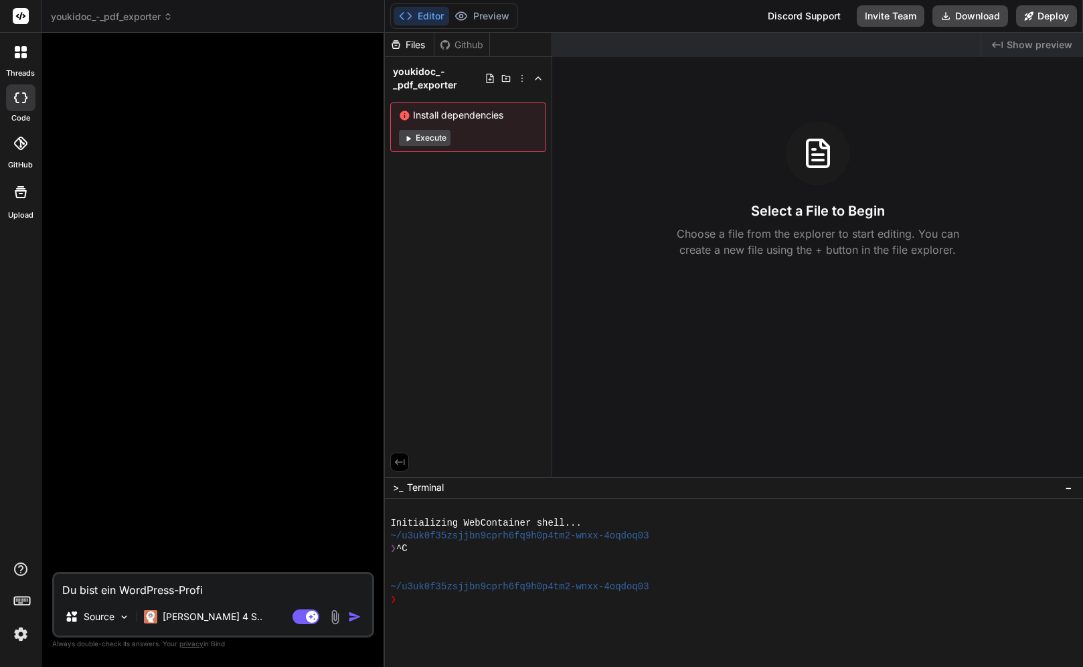
type textarea "Du bist ein WordPress-Profi"
type textarea "x"
type textarea "Du bist ein WordPress-Profi u"
type textarea "x"
type textarea "Du bist ein WordPress-Profi un"
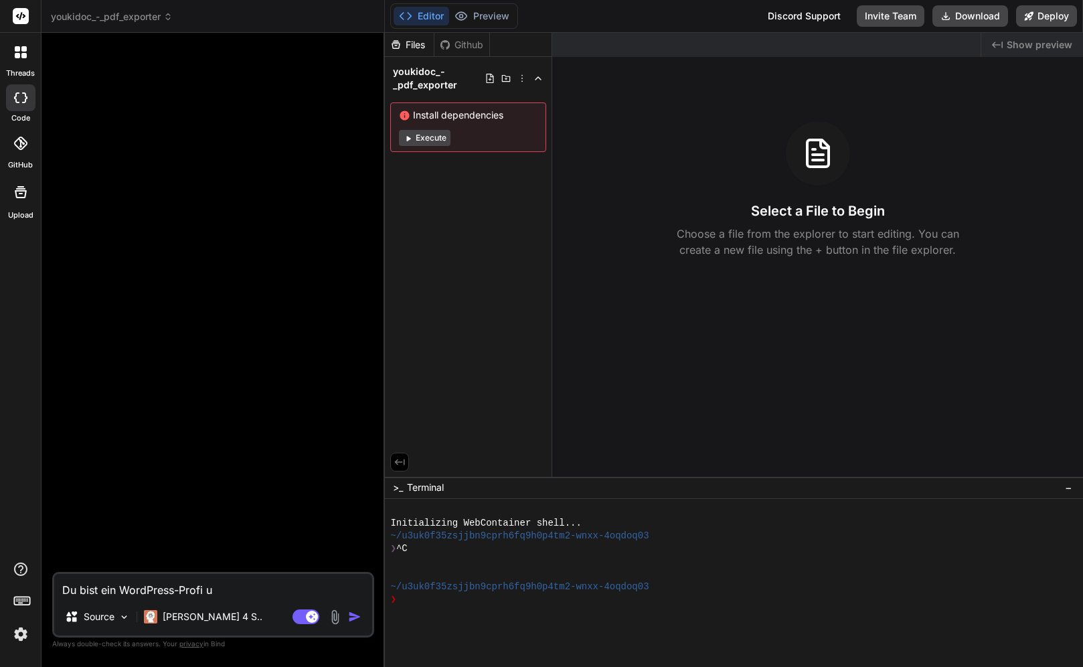
type textarea "x"
type textarea "Du bist ein WordPress-Profi und"
type textarea "x"
type textarea "Du bist ein WordPress-Profi und"
type textarea "x"
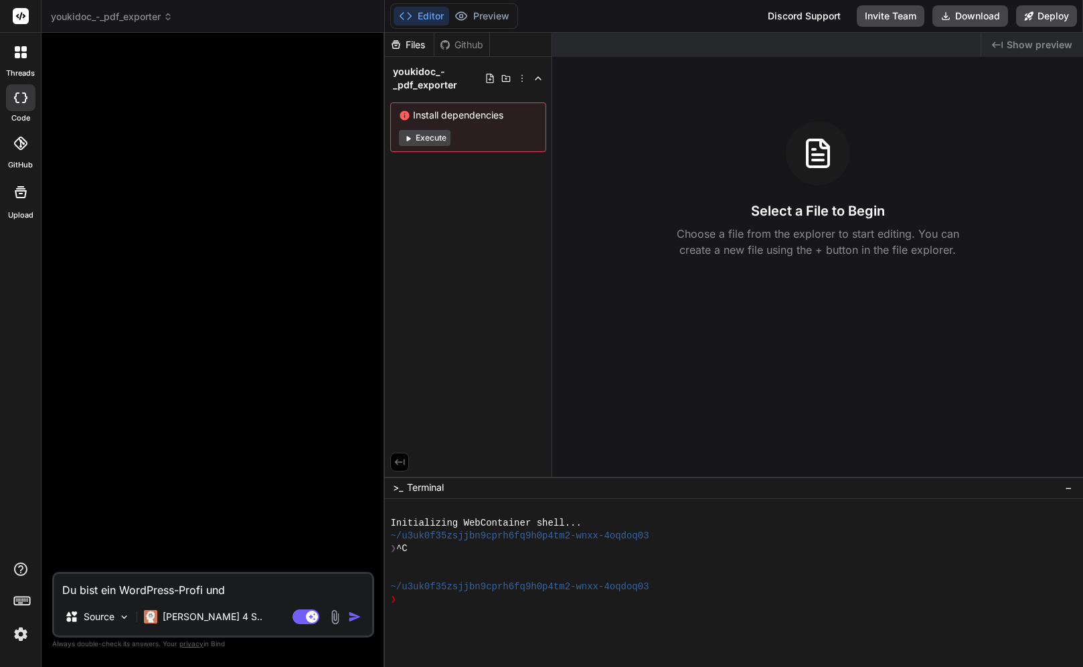
type textarea "Du bist ein WordPress-Profi und i"
type textarea "x"
type textarea "Du bist ein WordPress-Profi und ic"
type textarea "x"
type textarea "Du bist ein WordPress-Profi und ich"
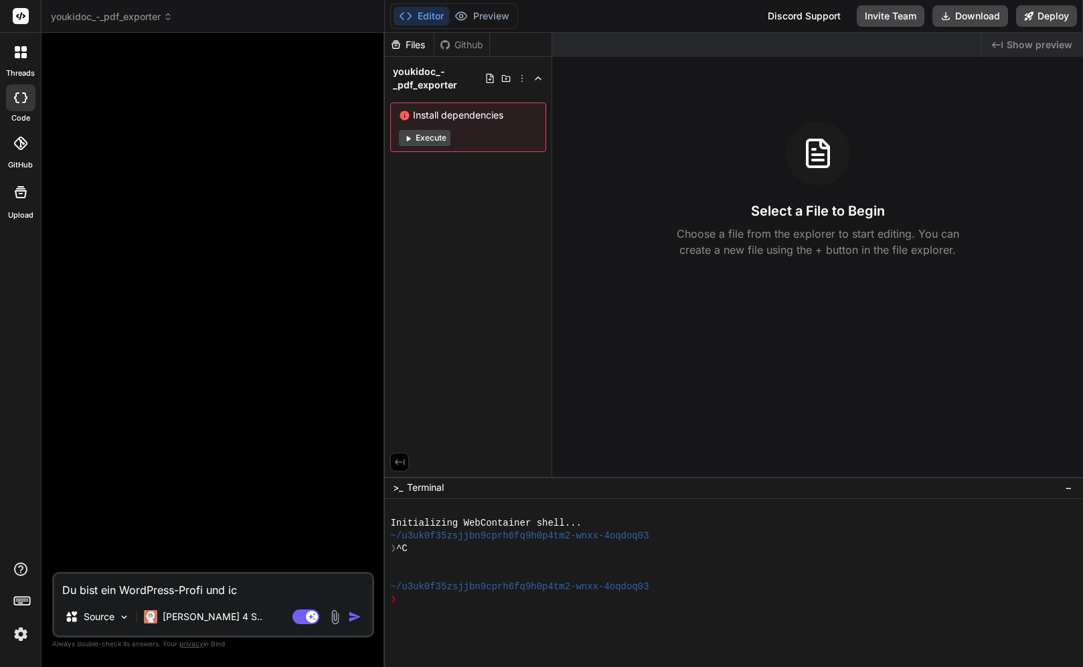
type textarea "x"
type textarea "Du bist ein WordPress-Profi und ich"
type textarea "x"
type textarea "Du bist ein WordPress-Profi und ich ö"
type textarea "x"
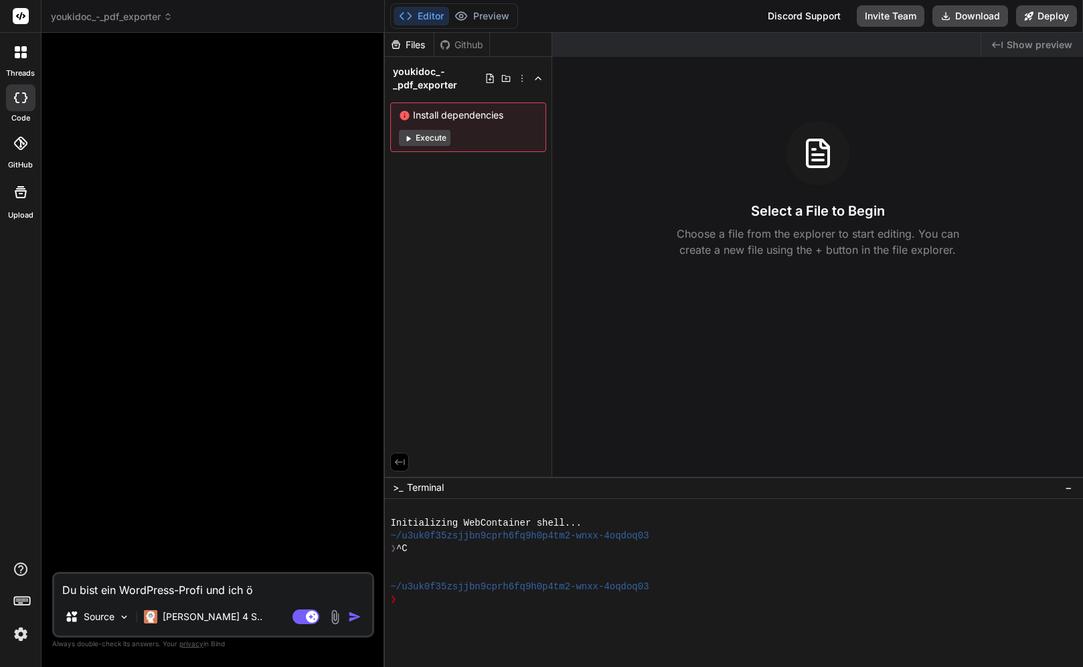
type textarea "Du bist ein WordPress-Profi und ich öc"
type textarea "x"
type textarea "Du bist ein WordPress-Profi und ich öch"
type textarea "x"
type textarea "Du bist ein WordPress-Profi und ich öcht"
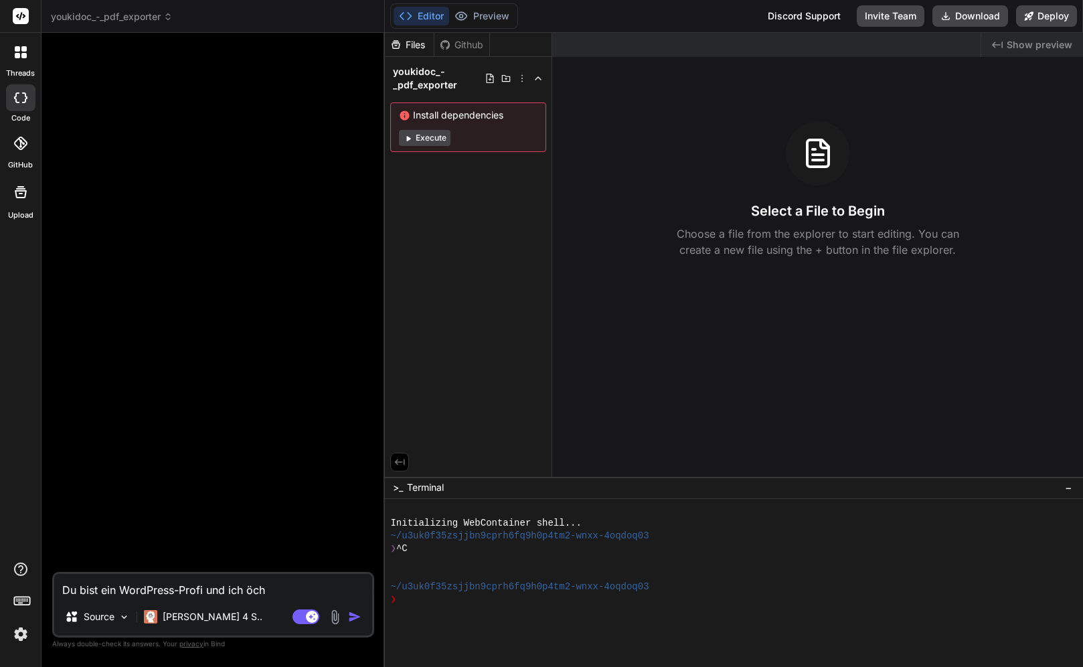
type textarea "x"
type textarea "Du bist ein WordPress-Profi und ich öch"
type textarea "x"
type textarea "Du bist ein WordPress-Profi und ich öc"
type textarea "x"
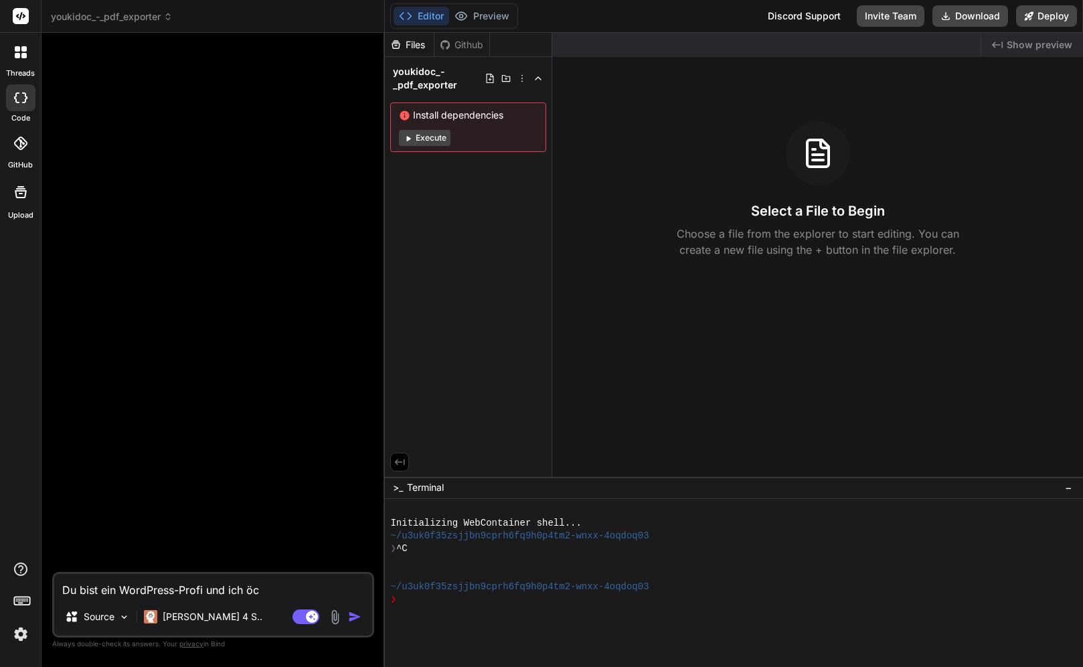
type textarea "Du bist ein WordPress-Profi und ich ö"
type textarea "x"
type textarea "Du bist ein WordPress-Profi und ich"
type textarea "x"
type textarea "Du bist ein WordPress-Profi und ich m"
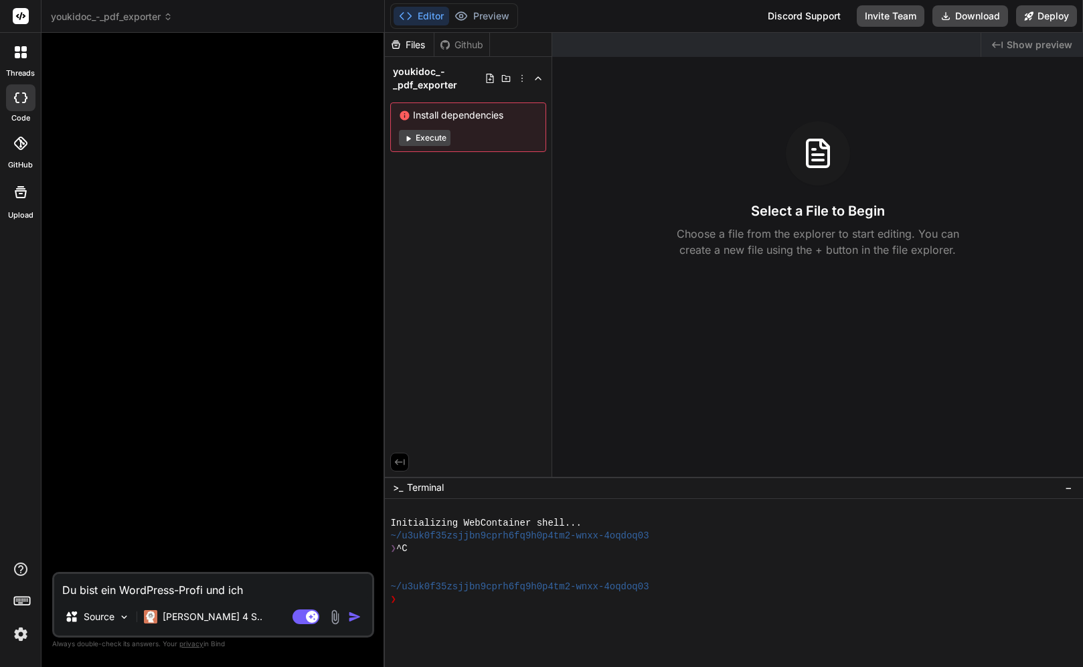
type textarea "x"
type textarea "Du bist ein WordPress-Profi und ich mö"
type textarea "x"
type textarea "Du bist ein WordPress-Profi und ich möc"
type textarea "x"
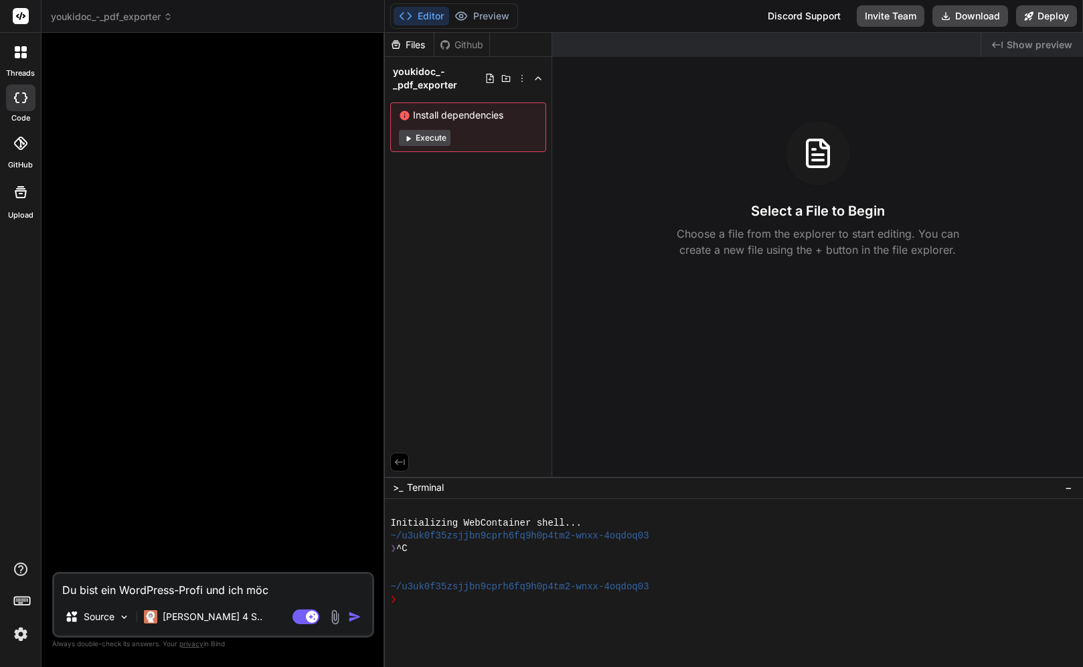
type textarea "Du bist ein WordPress-Profi und ich möch"
type textarea "x"
type textarea "Du bist ein WordPress-Profi und ich möcht"
type textarea "x"
type textarea "Du bist ein WordPress-Profi und ich möchte"
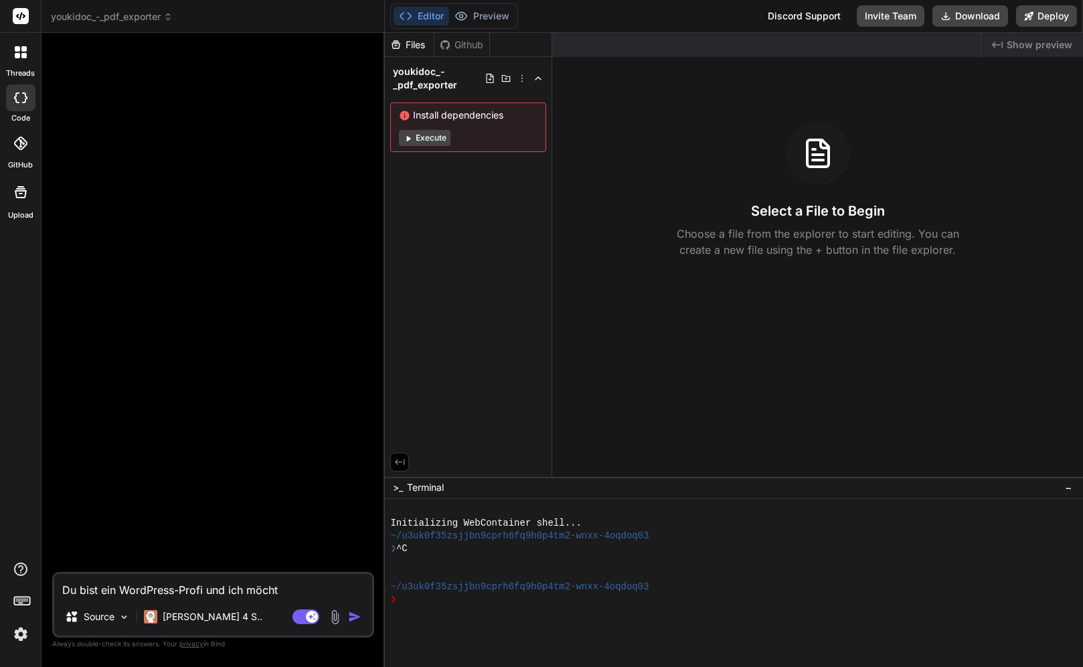
type textarea "x"
type textarea "Du bist ein WordPress-Profi und ich möchte"
type textarea "x"
type textarea "Du bist ein WordPress-Profi und ich möchte b"
type textarea "x"
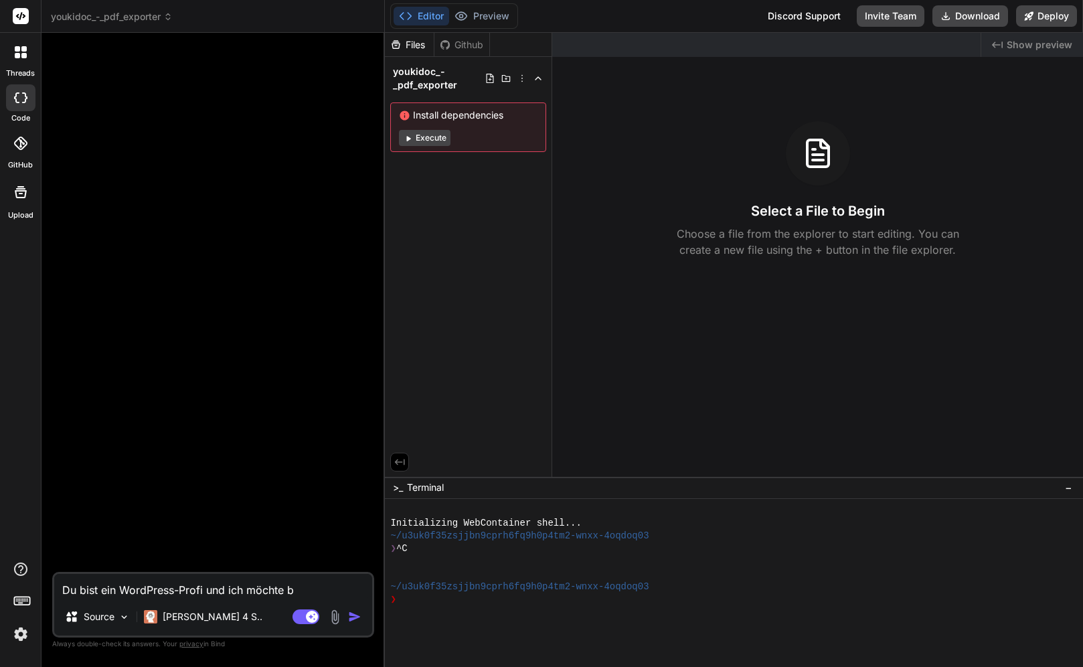
type textarea "Du bist ein WordPress-Profi und ich möchte be"
type textarea "x"
type textarea "Du bist ein WordPress-Profi und ich möchte bei"
type textarea "x"
type textarea "Du bist ein WordPress-Profi und ich möchte bei"
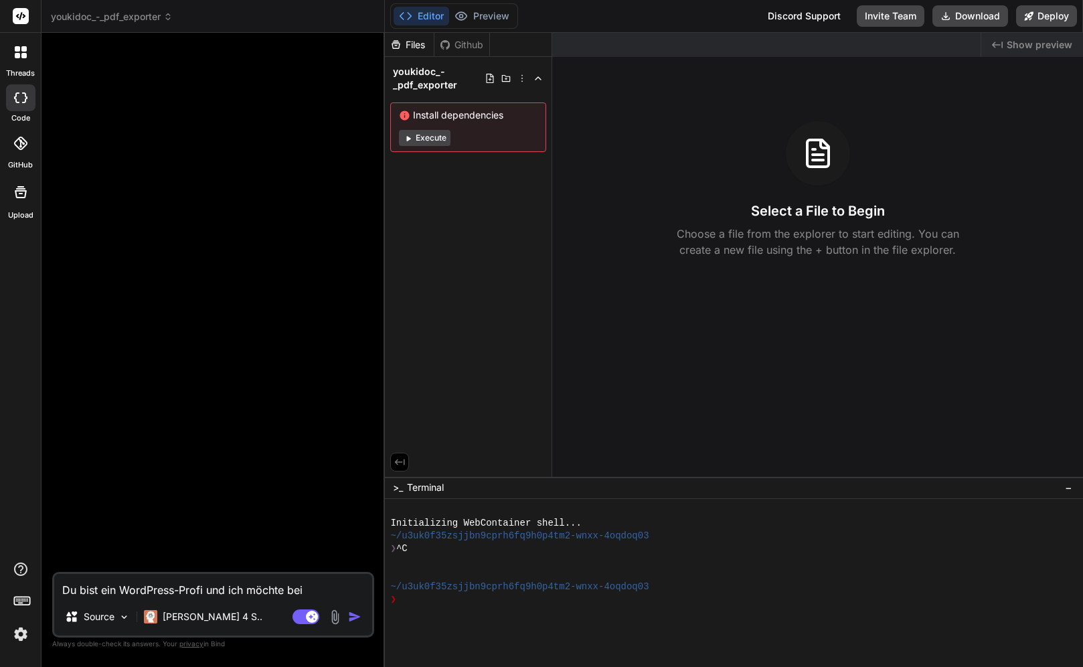
type textarea "x"
type textarea "Du bist ein WordPress-Profi und ich möchte bei e"
type textarea "x"
type textarea "Du bist ein WordPress-Profi und ich möchte bei ei"
type textarea "x"
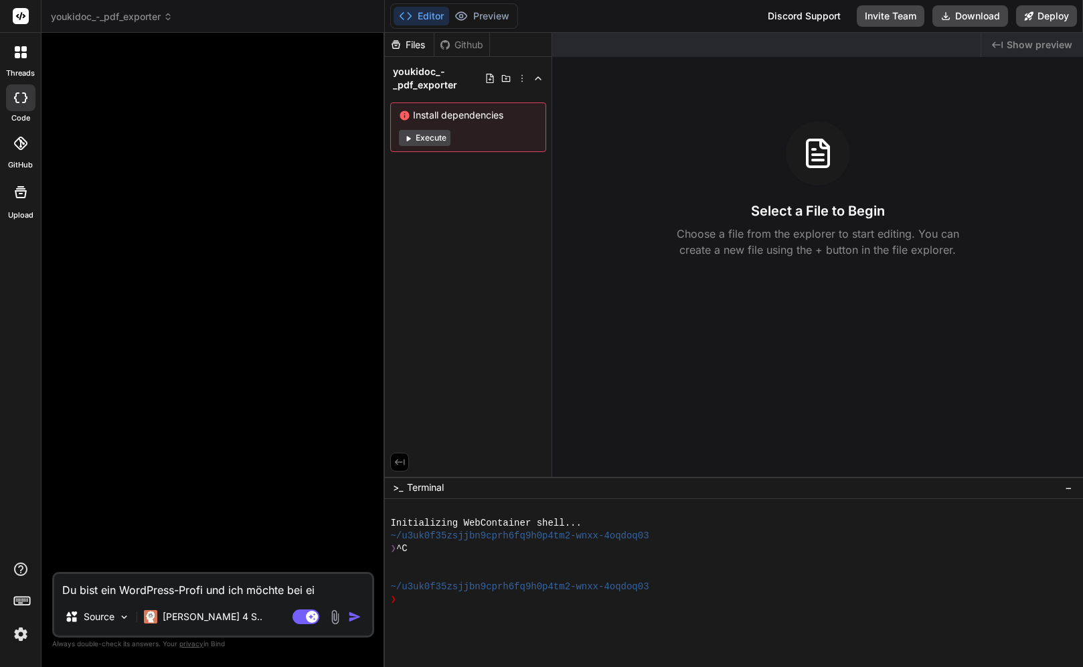
type textarea "Du bist ein WordPress-Profi und ich möchte bei ein"
type textarea "x"
type textarea "Du bist ein WordPress-Profi und ich möchte bei eine"
type textarea "x"
type textarea "Du bist ein WordPress-Profi und ich möchte bei einem"
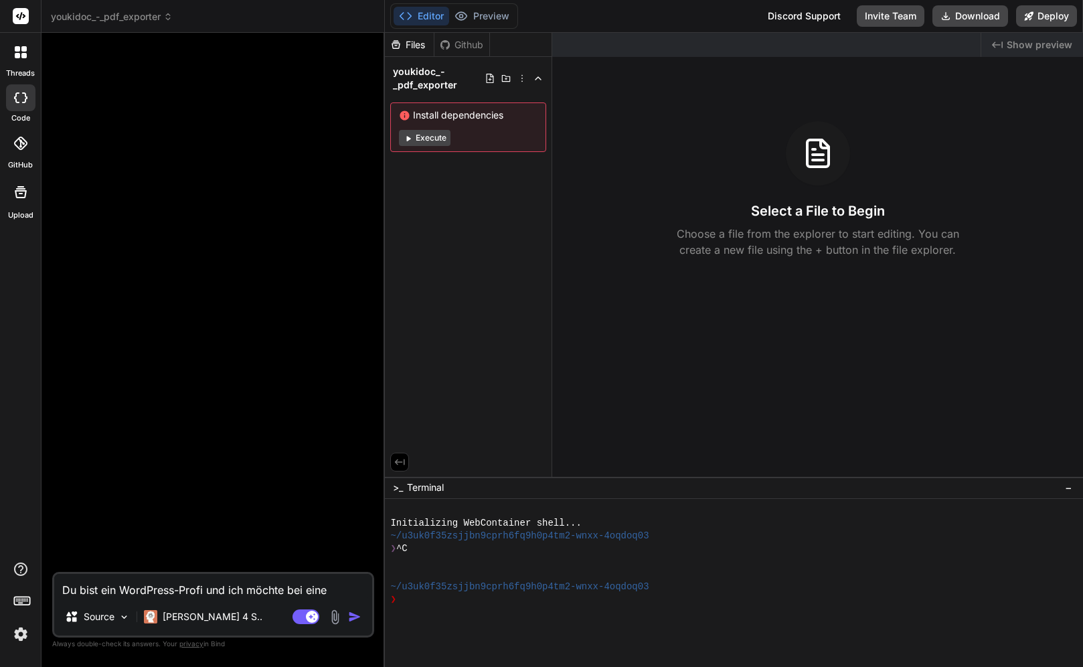
type textarea "x"
type textarea "Du bist ein WordPress-Profi und ich möchte bei einem"
type textarea "x"
type textarea "Du bist ein WordPress-Profi und ich möchte bei einem b"
type textarea "x"
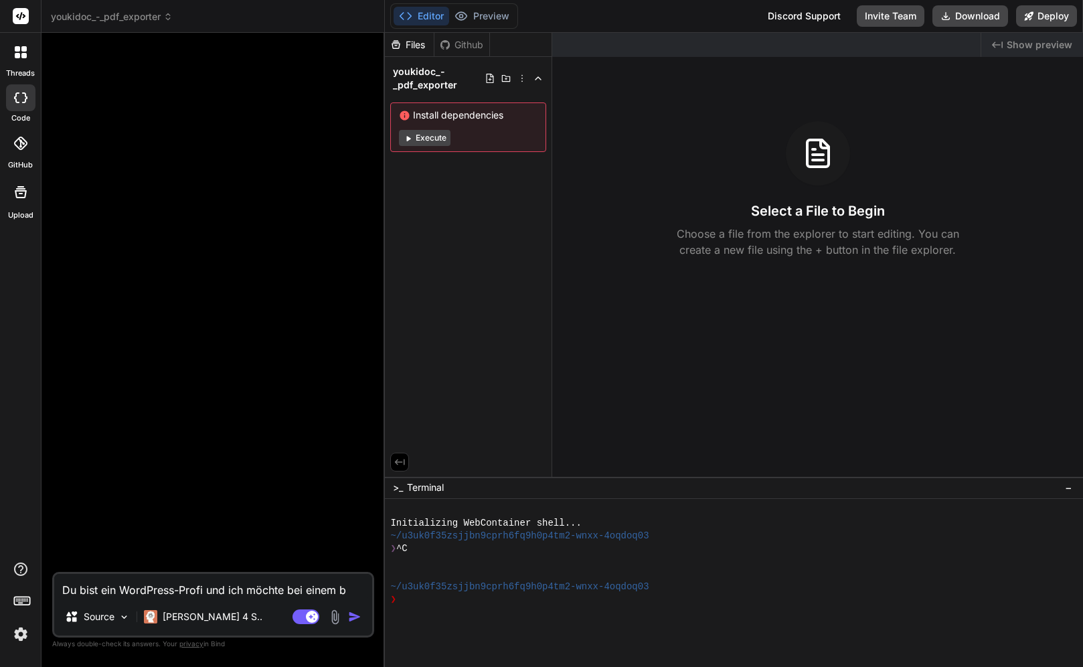
type textarea "Du bist ein WordPress-Profi und ich möchte bei einem be"
type textarea "x"
type textarea "Du bist ein WordPress-Profi und ich möchte bei einem bes"
type textarea "x"
type textarea "Du bist ein WordPress-Profi und ich möchte bei einem best"
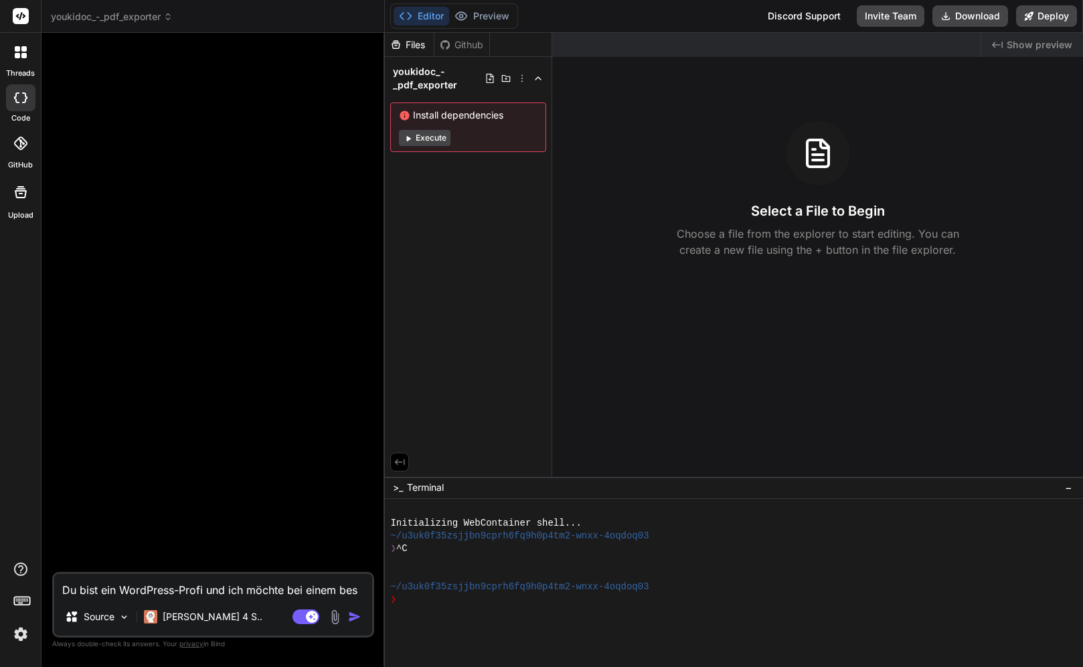
type textarea "x"
type textarea "Du bist ein WordPress-Profi und ich möchte bei einem beste"
type textarea "x"
type textarea "Du bist ein WordPress-Profi und ich möchte bei einem besteh"
type textarea "x"
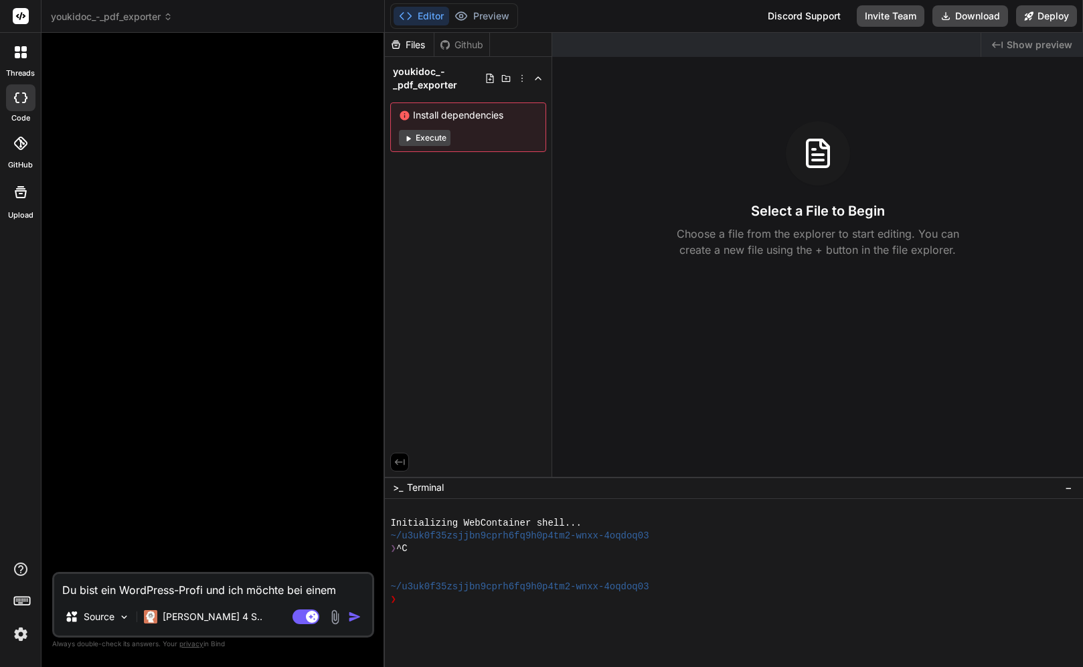
type textarea "Du bist ein WordPress-Profi und ich möchte bei einem bestehe"
type textarea "x"
type textarea "Du bist ein WordPress-Profi und ich möchte bei einem bestehen"
type textarea "x"
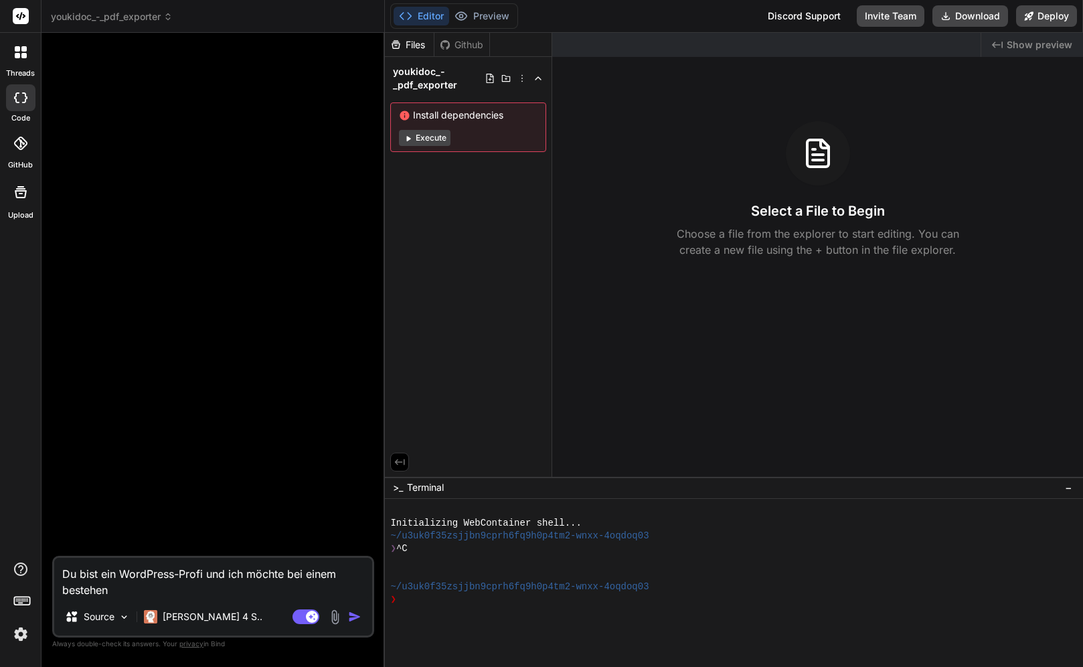
type textarea "Du bist ein WordPress-Profi und ich möchte bei einem bestehend"
type textarea "x"
type textarea "Du bist ein WordPress-Profi und ich möchte bei einem bestehende"
type textarea "x"
type textarea "Du bist ein WordPress-Profi und ich möchte bei einem bestehenden"
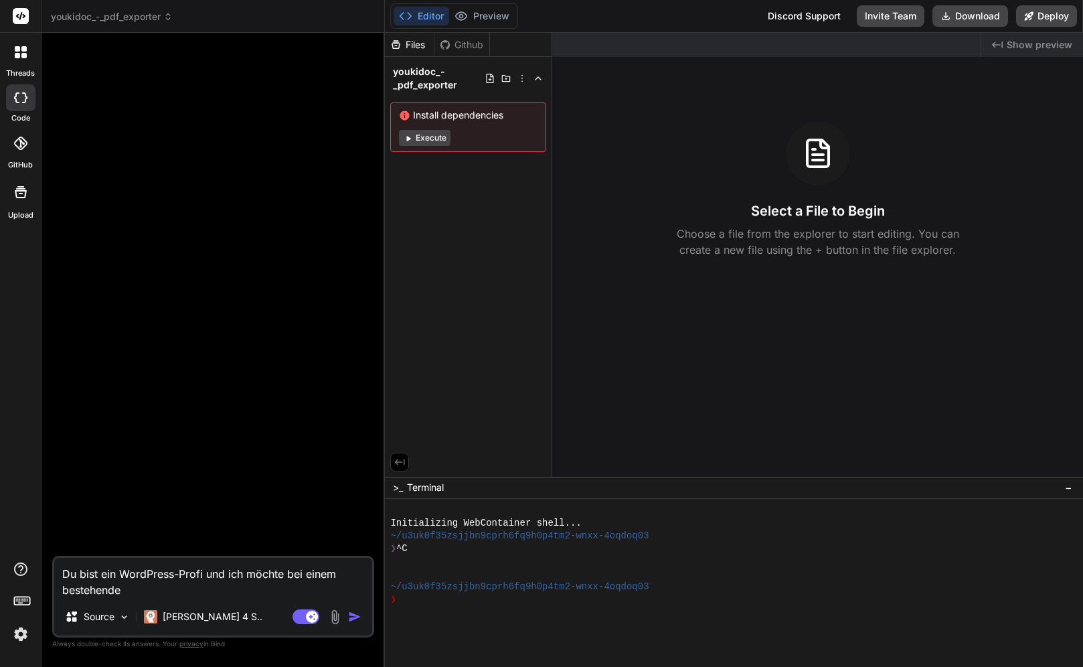
type textarea "x"
type textarea "Du bist ein WordPress-Profi und ich möchte bei einem bestehenden"
type textarea "x"
type textarea "Du bist ein WordPress-Profi und ich möchte bei einem bestehenden P"
type textarea "x"
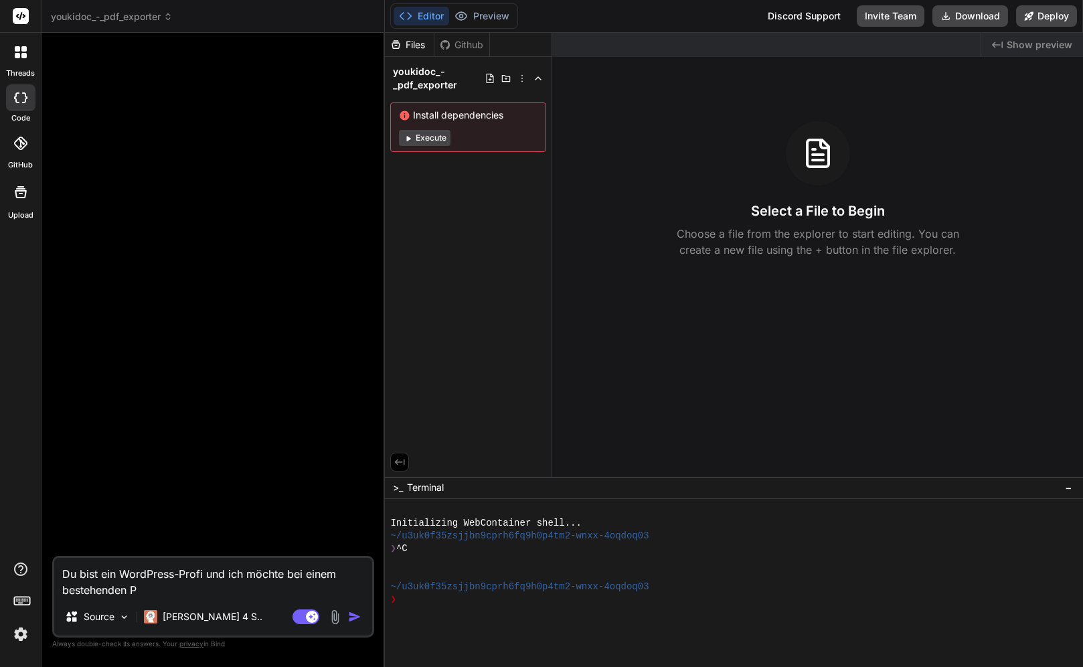
type textarea "Du bist ein WordPress-Profi und ich möchte bei einem bestehenden Pl"
type textarea "x"
type textarea "Du bist ein WordPress-Profi und ich möchte bei einem bestehenden Plu"
type textarea "x"
type textarea "Du bist ein WordPress-Profi und ich möchte bei einem bestehenden Plug"
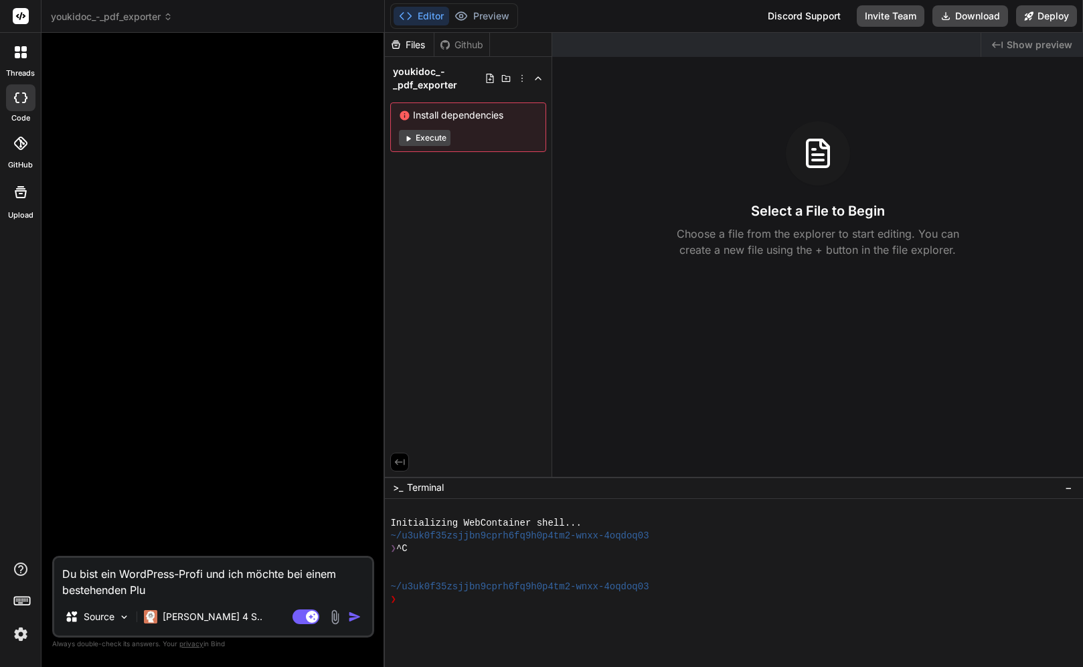
type textarea "x"
type textarea "Du bist ein WordPress-Profi und ich möchte bei einem bestehenden Plugi"
type textarea "x"
type textarea "Du bist ein WordPress-Profi und ich möchte bei einem bestehenden Plugin"
type textarea "x"
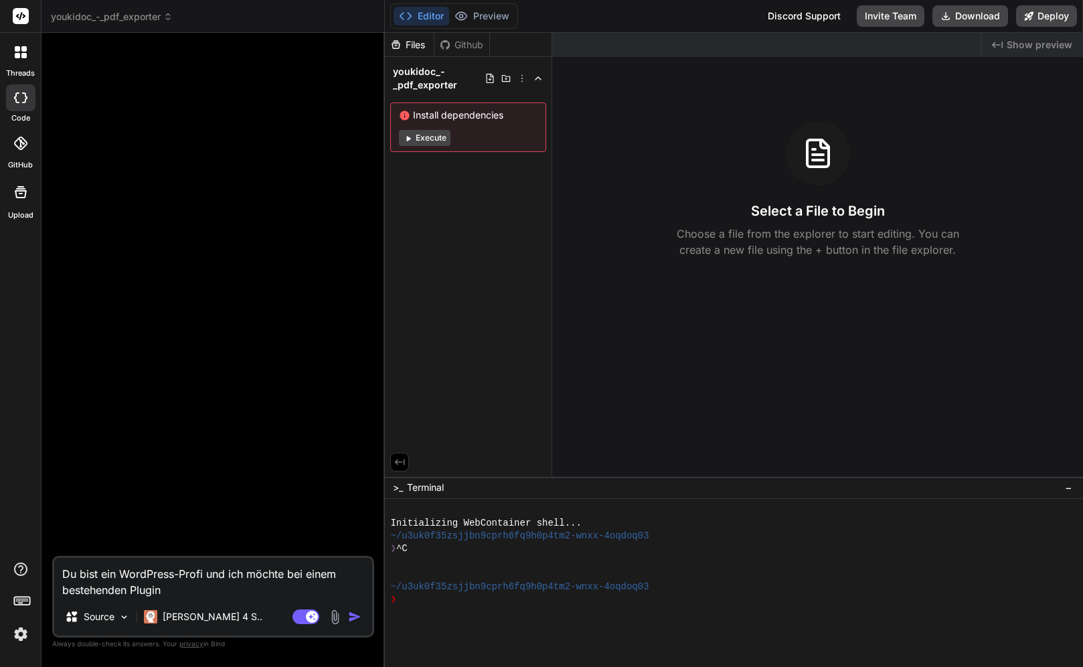
type textarea "Du bist ein WordPress-Profi und ich möchte bei einem bestehenden Plugin"
type textarea "x"
type textarea "Du bist ein WordPress-Profi und ich möchte bei einem bestehenden Plugin e"
type textarea "x"
type textarea "Du bist ein WordPress-Profi und ich möchte bei einem bestehenden Plugin er"
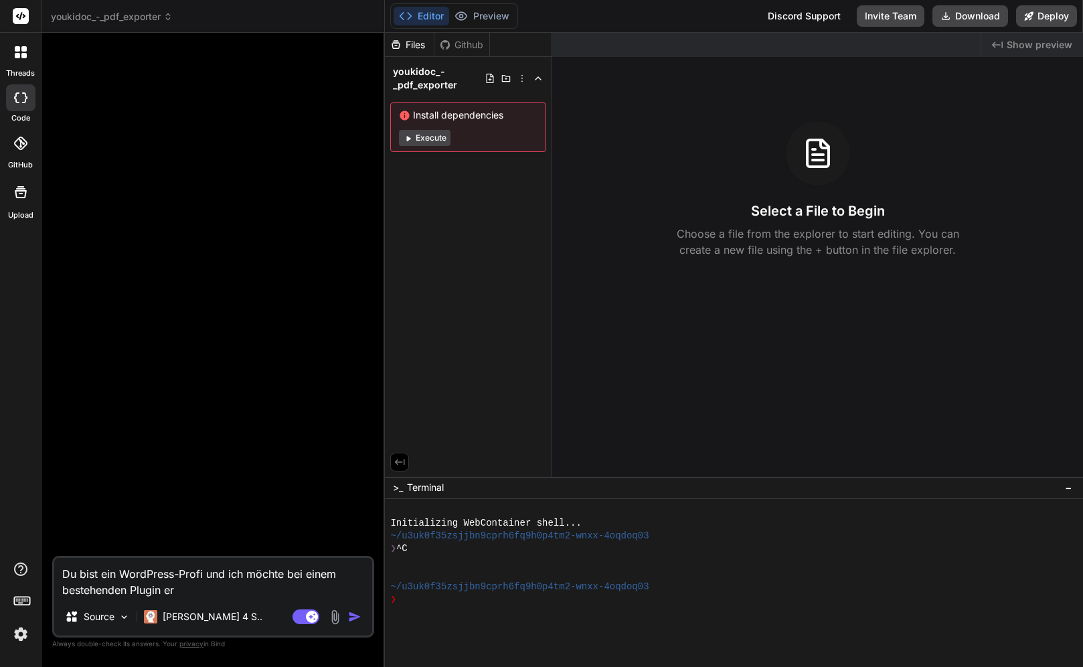
type textarea "x"
type textarea "Du bist ein WordPress-Profi und ich möchte bei einem bestehenden Plugin erw"
type textarea "x"
type textarea "Du bist ein WordPress-Profi und ich möchte bei einem bestehenden Plugin erwe"
type textarea "x"
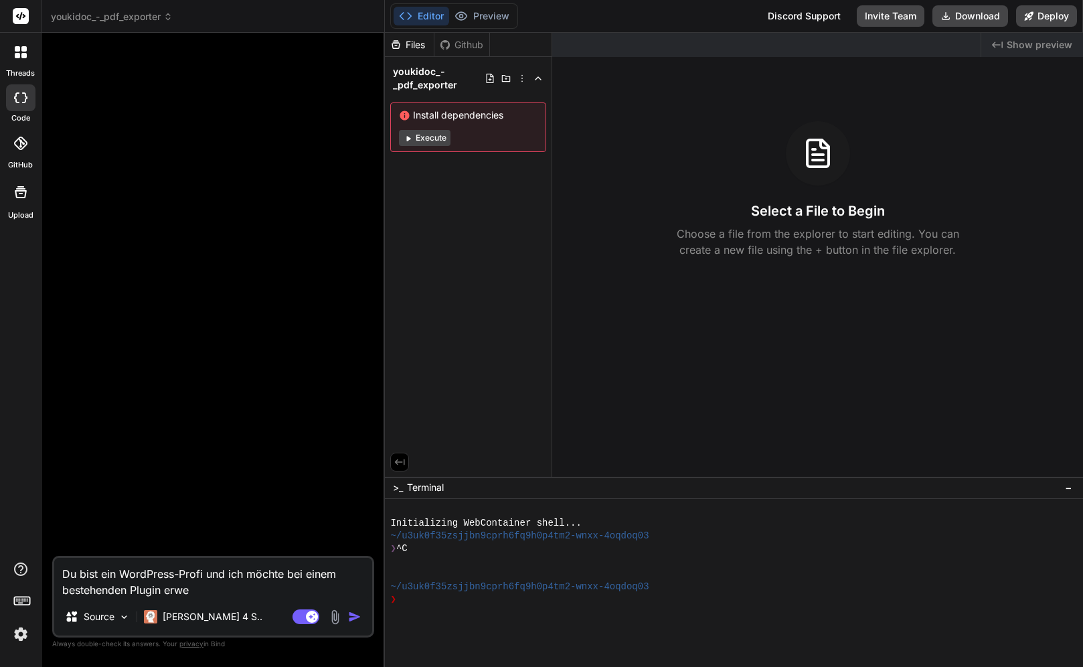
type textarea "Du bist ein WordPress-Profi und ich möchte bei einem bestehenden Plugin erwei"
type textarea "x"
type textarea "Du bist ein WordPress-Profi und ich möchte bei einem bestehenden Plugin erweit"
type textarea "x"
type textarea "Du bist ein WordPress-Profi und ich möchte bei einem bestehenden Plugin erweite"
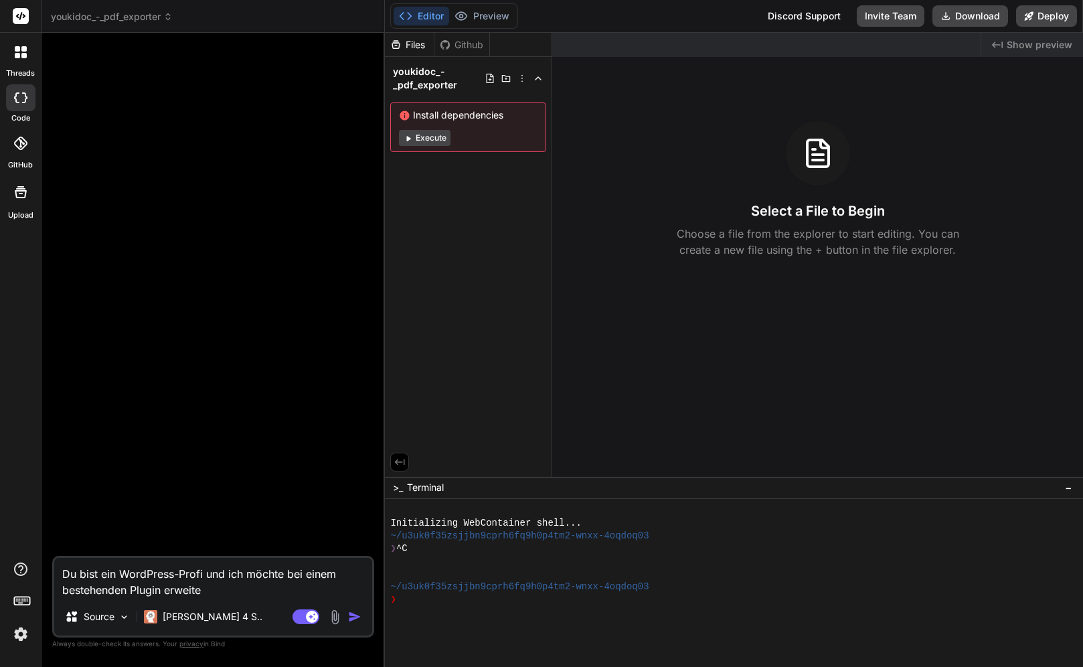
type textarea "x"
type textarea "Du bist ein WordPress-Profi und ich möchte bei einem bestehenden Plugin erweiter"
type textarea "x"
type textarea "Du bist ein WordPress-Profi und ich möchte bei einem bestehenden Plugin erweite…"
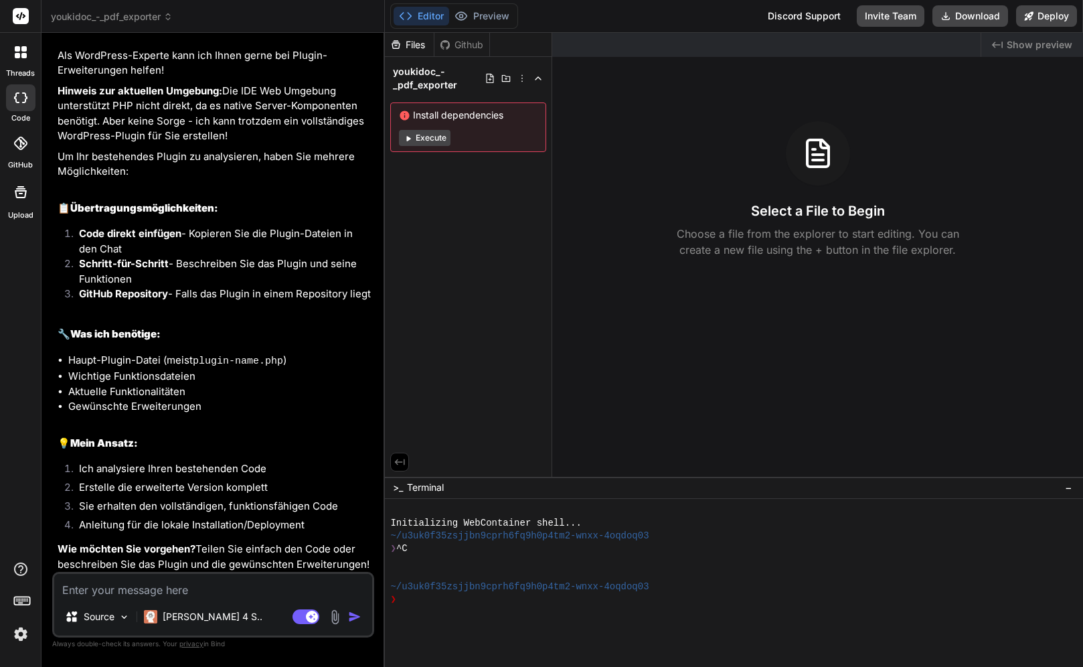
scroll to position [117, 0]
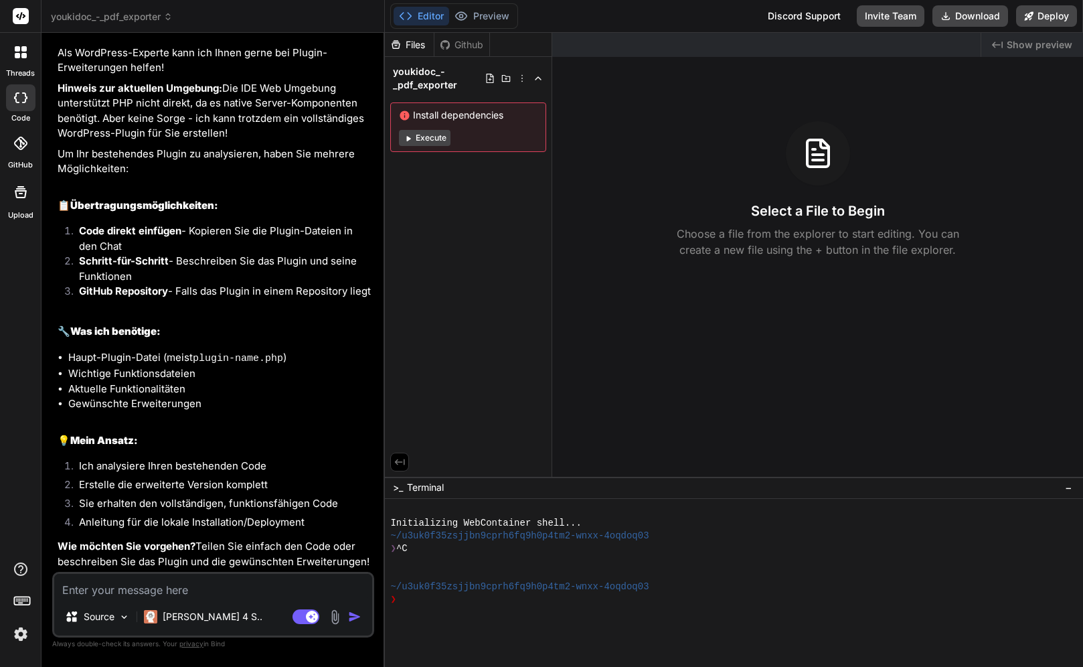
click at [457, 46] on div "Github" at bounding box center [461, 44] width 55 height 13
click at [455, 39] on div "Github" at bounding box center [461, 44] width 55 height 13
drag, startPoint x: 457, startPoint y: 227, endPoint x: 477, endPoint y: 189, distance: 42.5
click at [457, 227] on div "Files Github youkidoc_-_pdf_exporter Install dependencies Execute" at bounding box center [468, 255] width 167 height 444
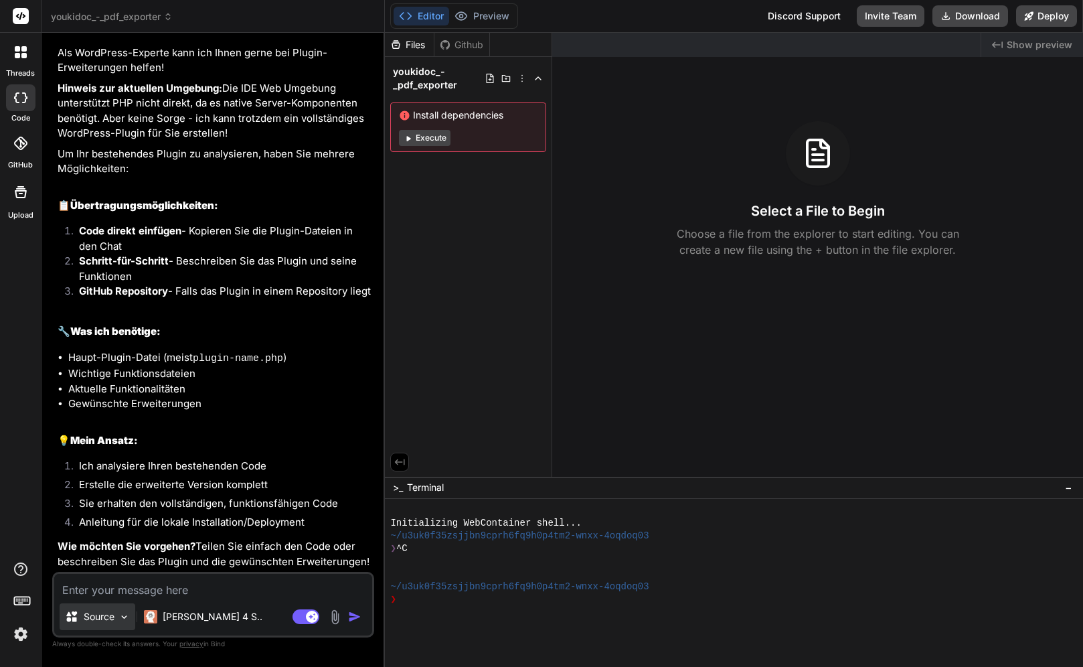
click at [112, 611] on p "Source" at bounding box center [99, 616] width 31 height 13
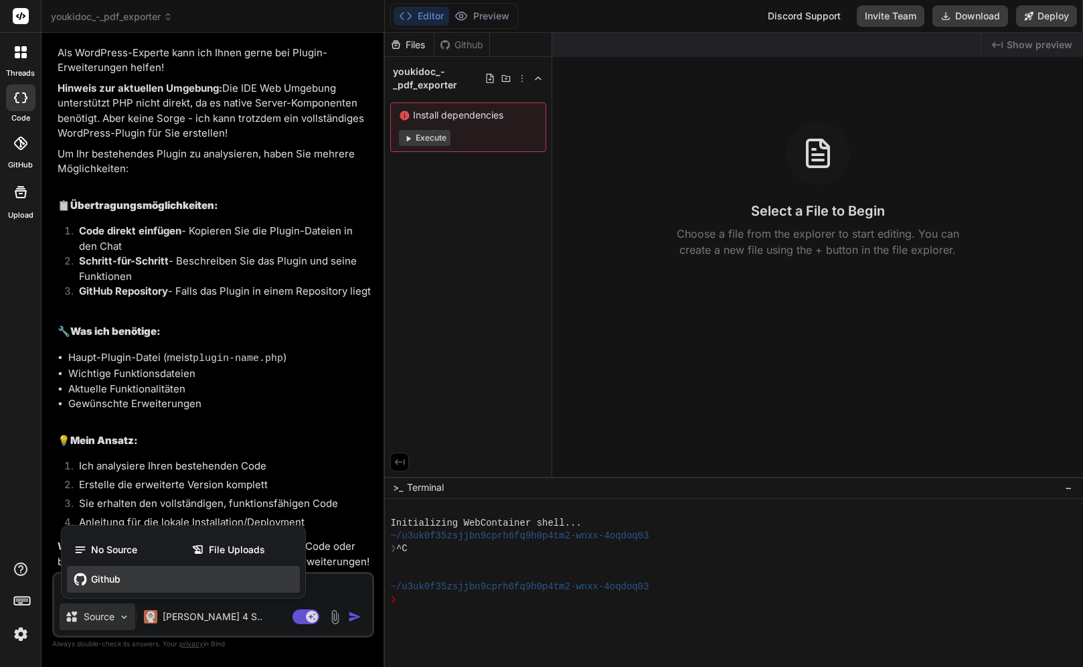
click at [108, 586] on div "Github" at bounding box center [183, 579] width 233 height 27
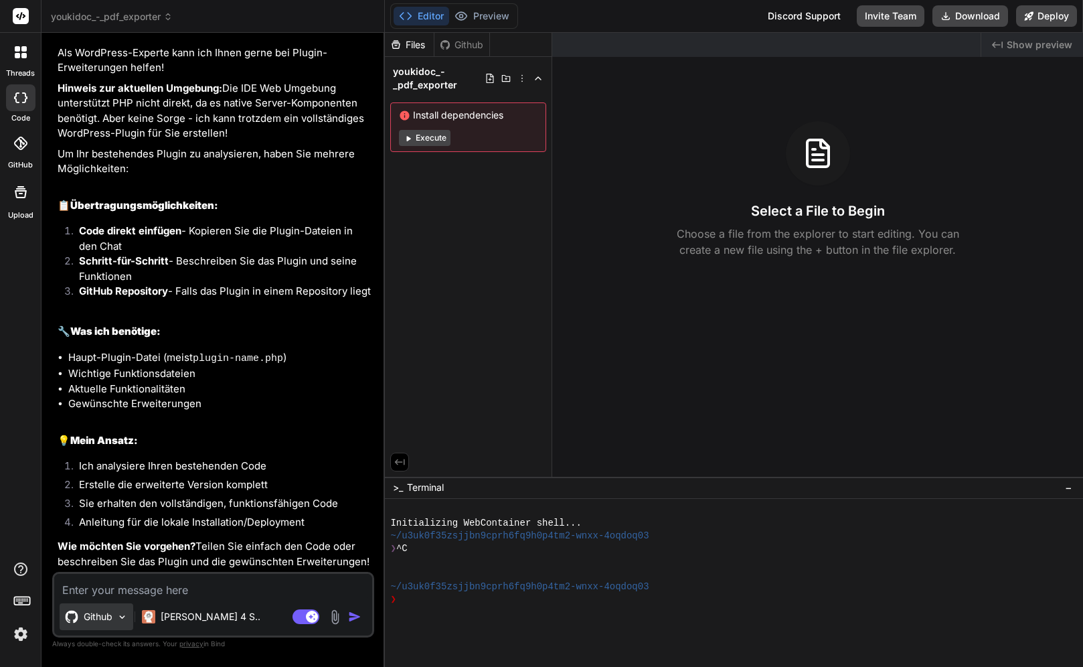
click at [93, 619] on p "Github" at bounding box center [98, 616] width 29 height 13
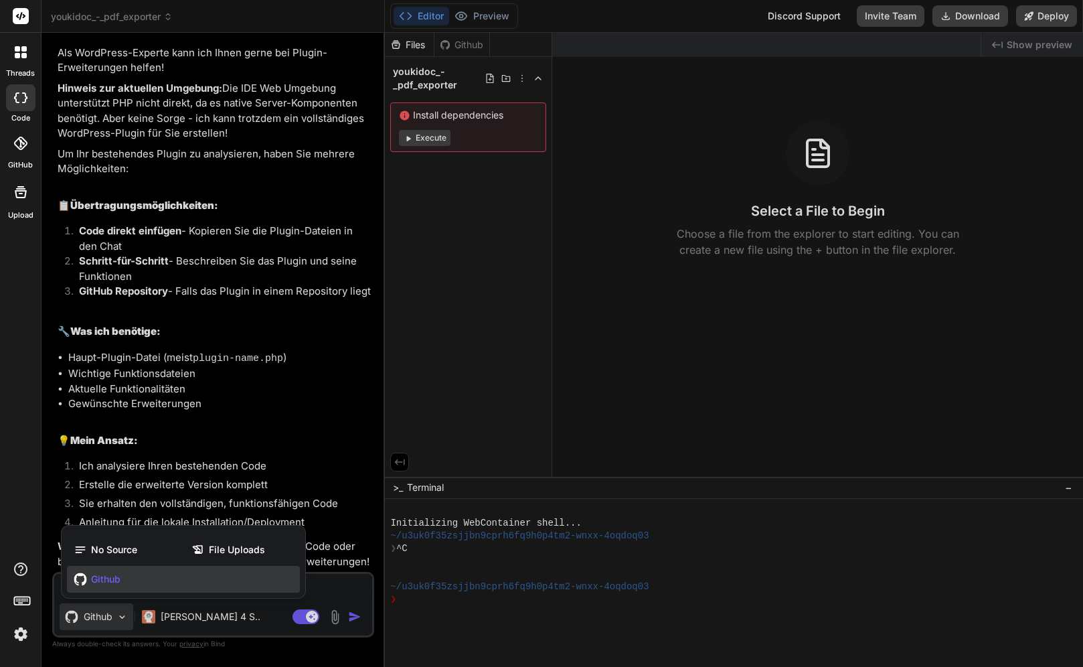
click at [112, 580] on span "Github" at bounding box center [105, 578] width 29 height 13
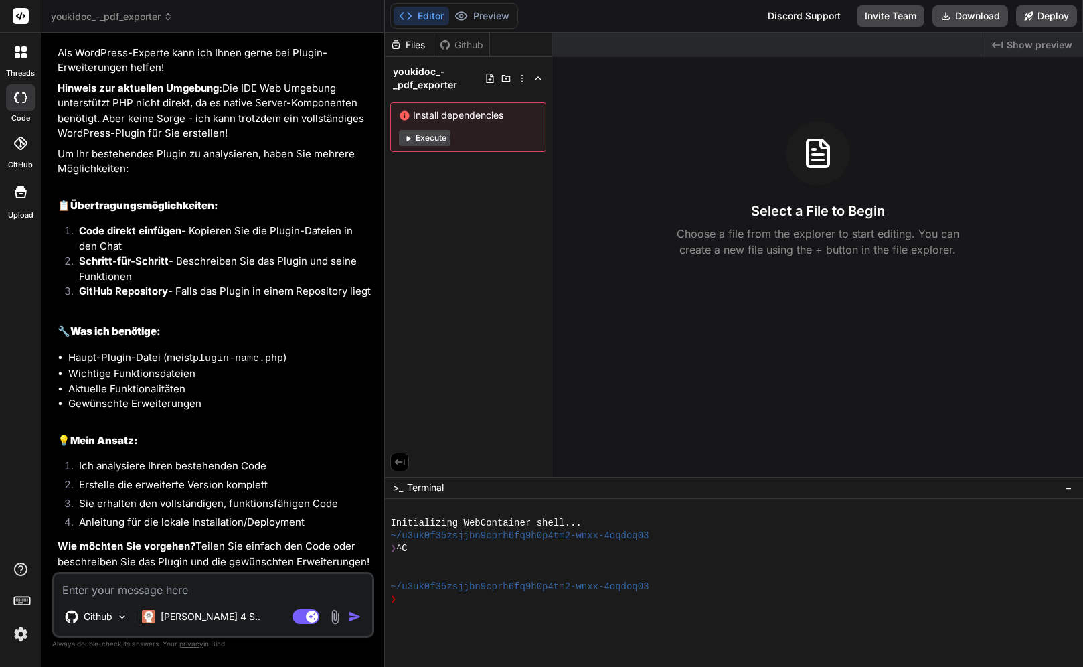
click at [460, 46] on div "Github" at bounding box center [461, 44] width 55 height 13
click at [489, 43] on div "Files Github" at bounding box center [437, 45] width 105 height 24
click at [15, 635] on img at bounding box center [20, 634] width 23 height 23
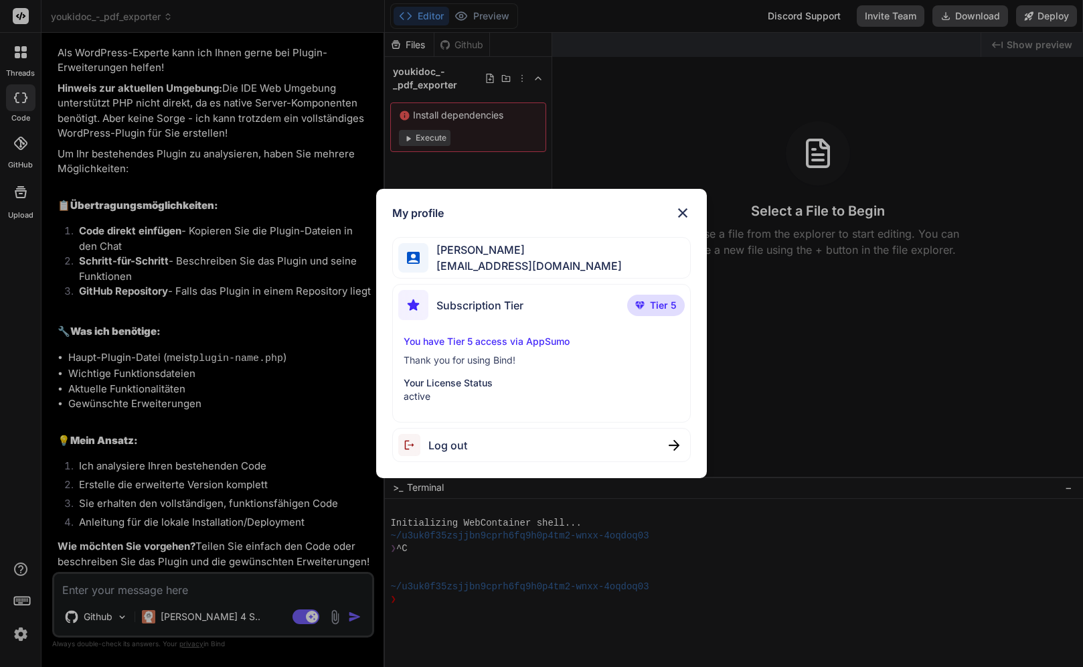
click at [683, 213] on img at bounding box center [683, 213] width 16 height 16
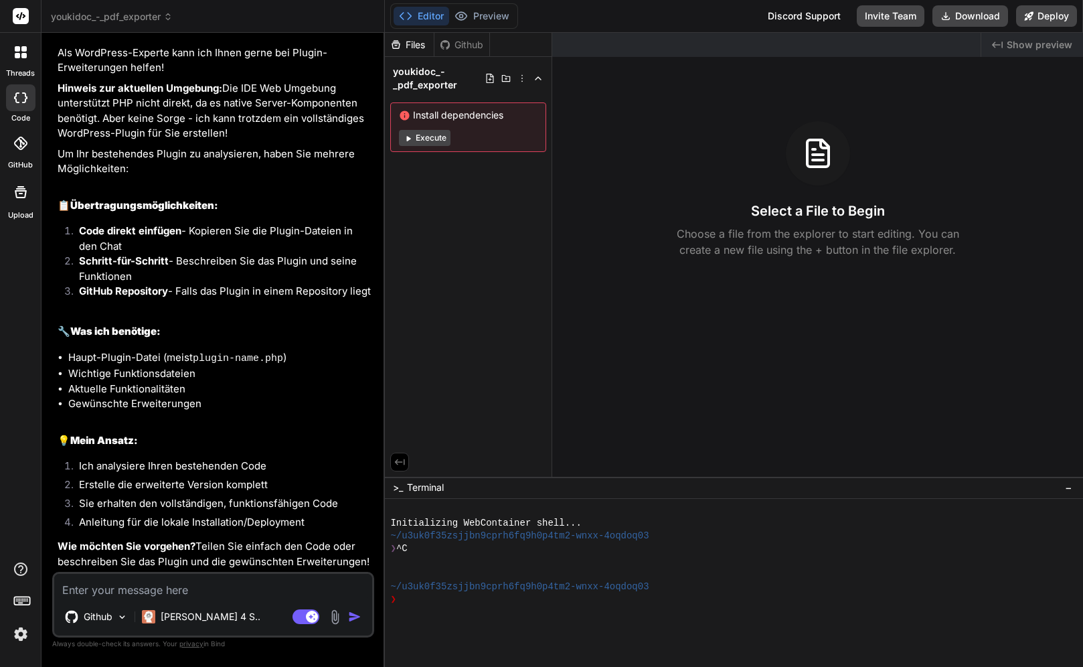
click at [153, 598] on div "Github Claude 4 S.. Agent Mode. When this toggle is activated, AI automatically…" at bounding box center [213, 605] width 322 height 66
click at [158, 592] on textarea at bounding box center [213, 586] width 318 height 24
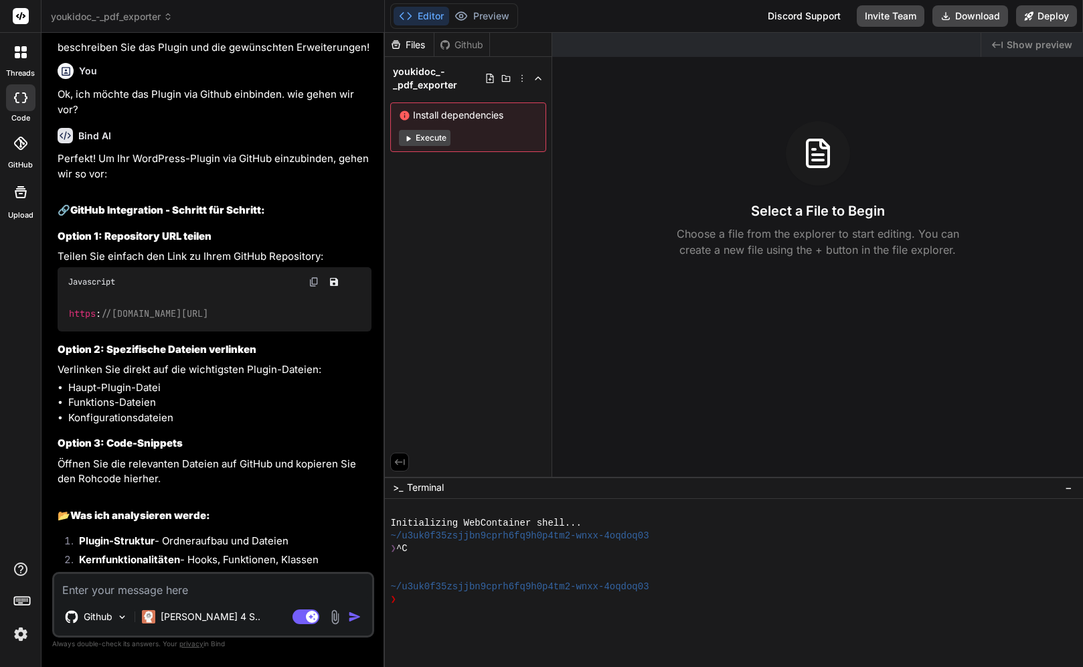
scroll to position [629, 0]
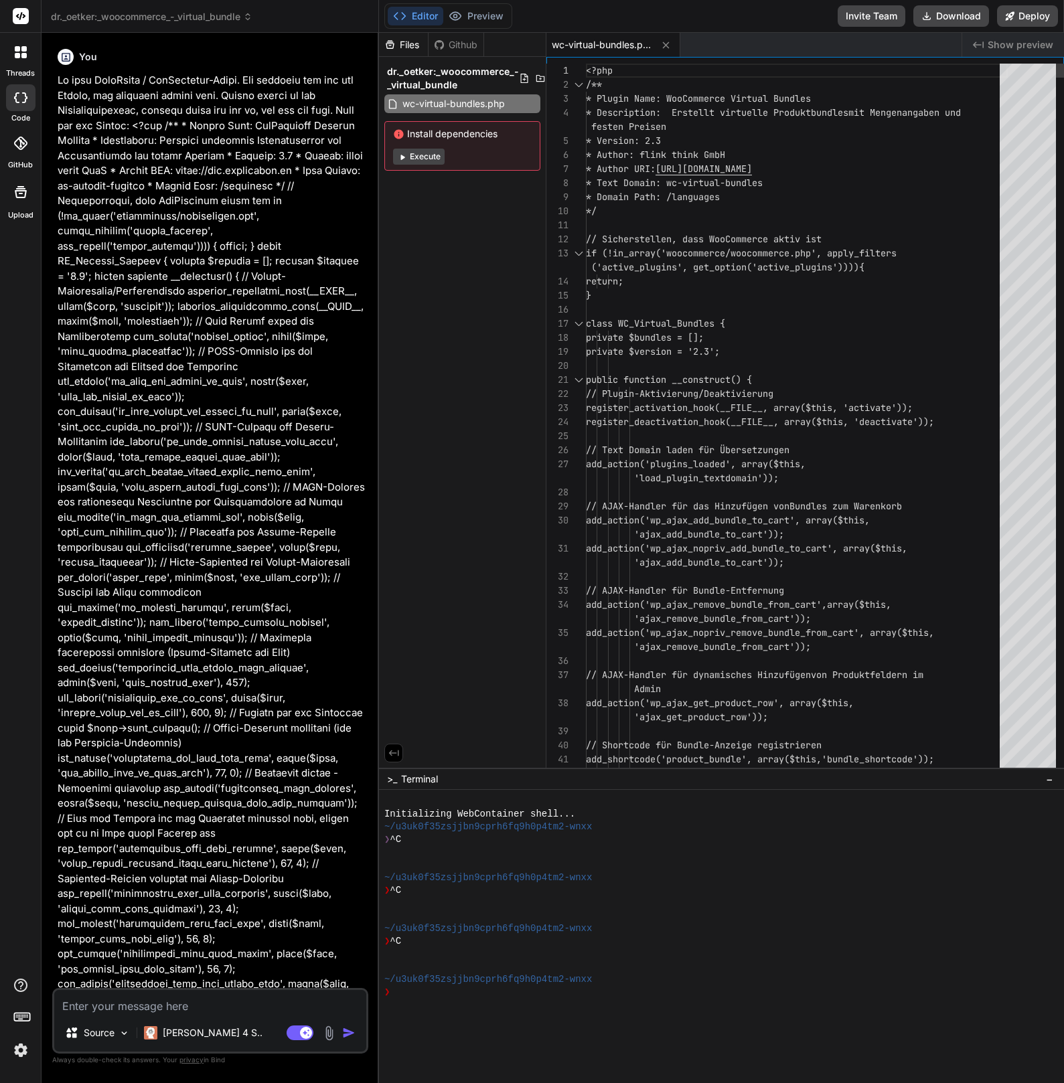
scroll to position [15424, 0]
